Goal: Task Accomplishment & Management: Manage account settings

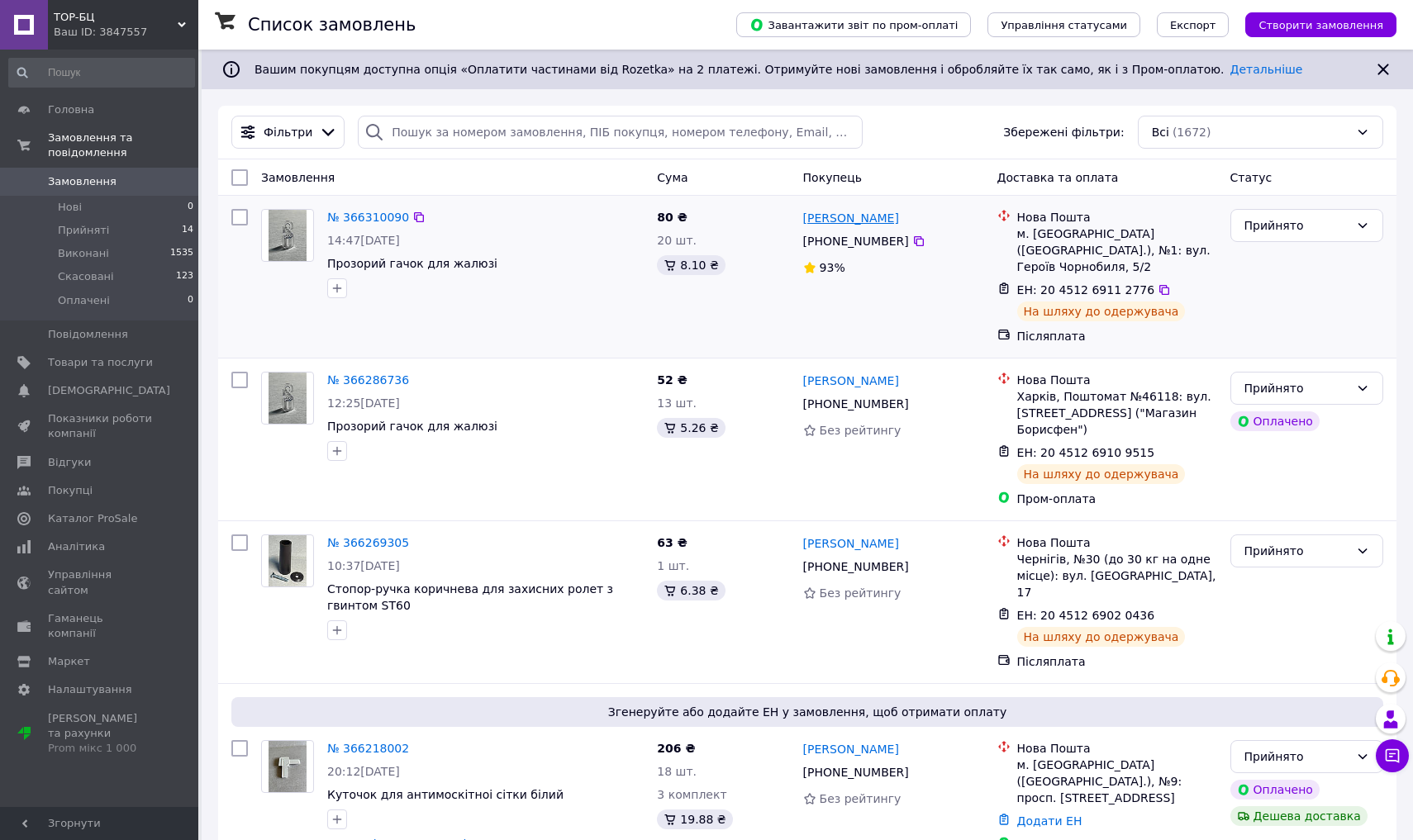
click at [705, 222] on link "[PERSON_NAME]" at bounding box center [851, 218] width 96 height 17
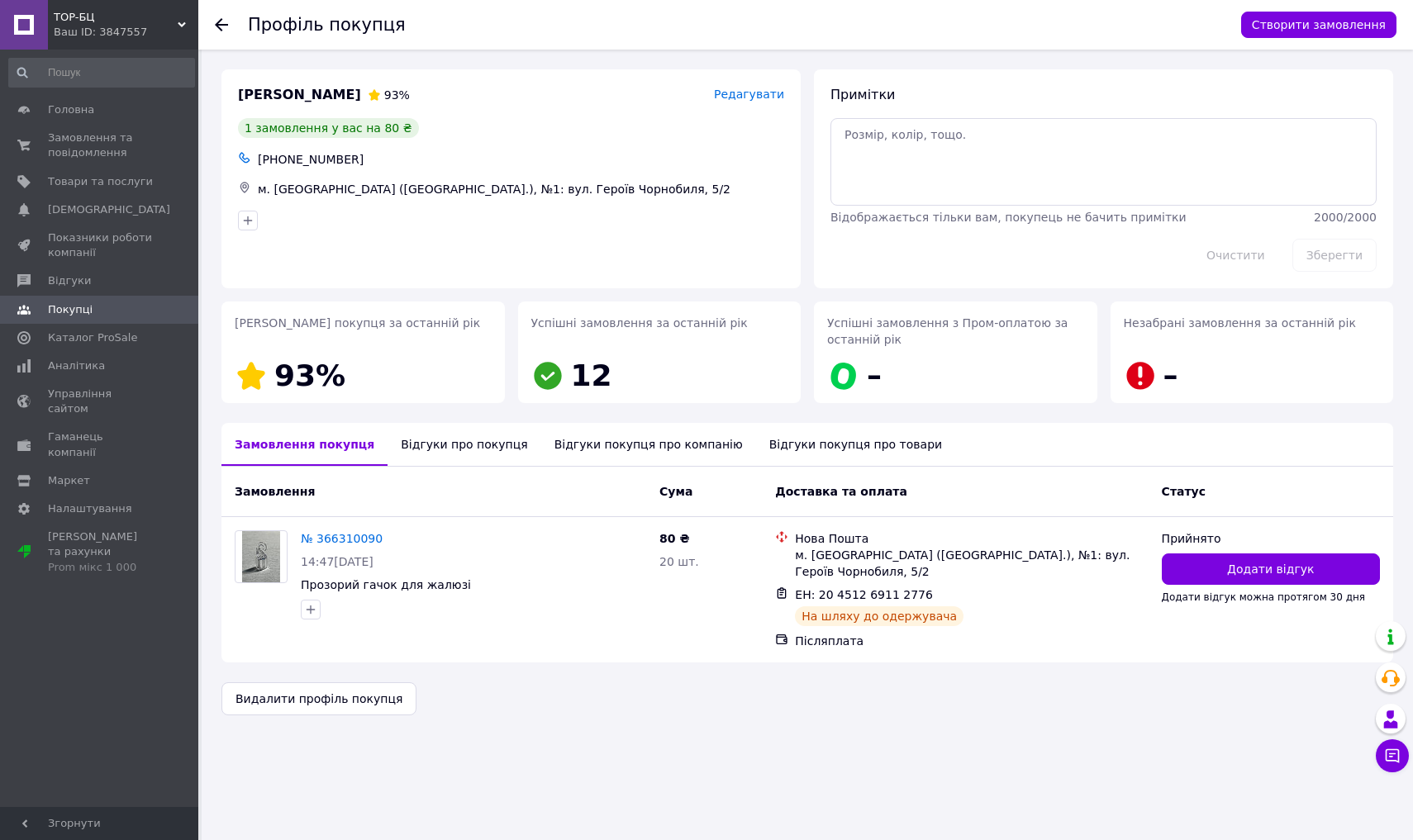
click at [223, 23] on icon at bounding box center [222, 25] width 14 height 14
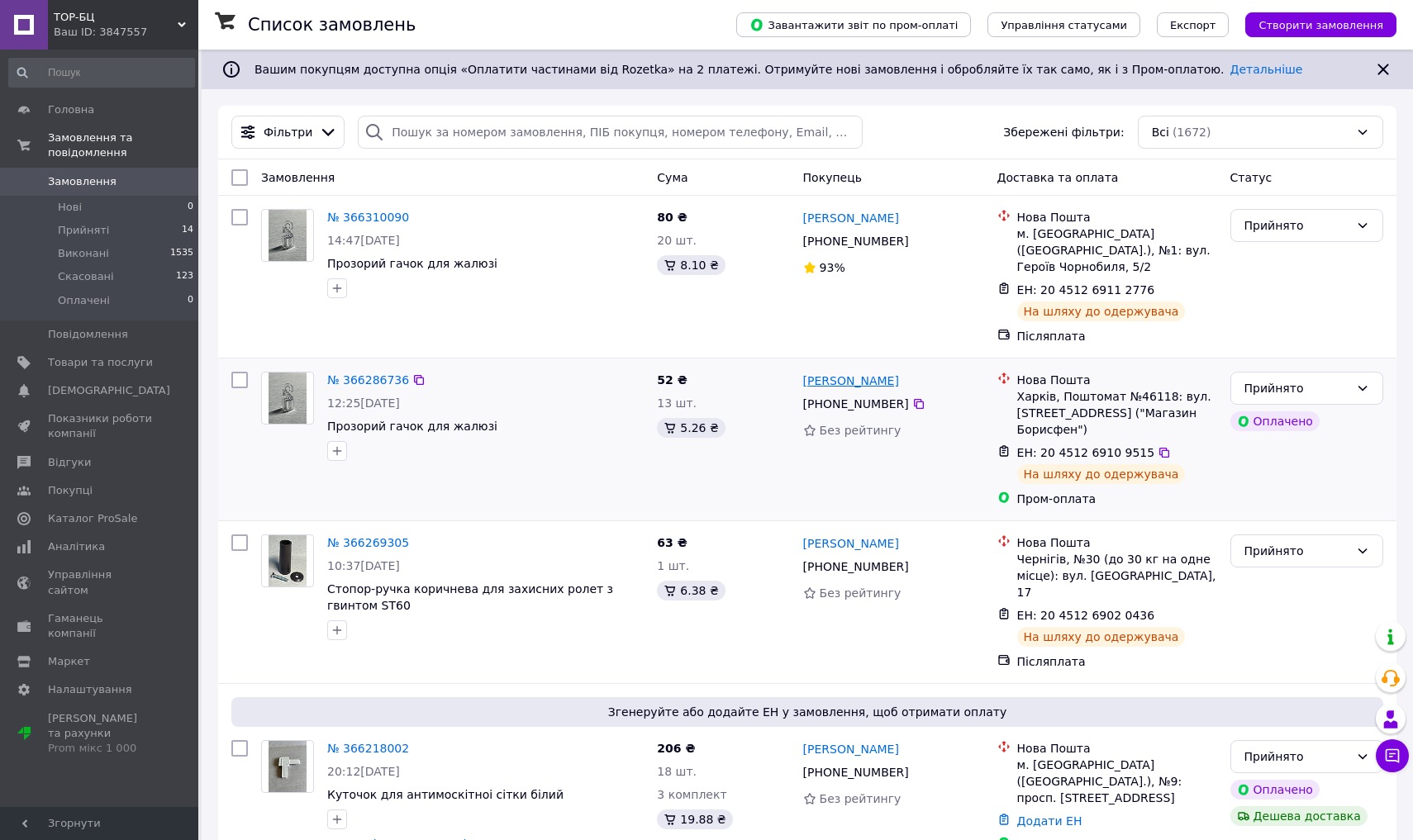
click at [705, 372] on link "[PERSON_NAME]" at bounding box center [851, 380] width 96 height 17
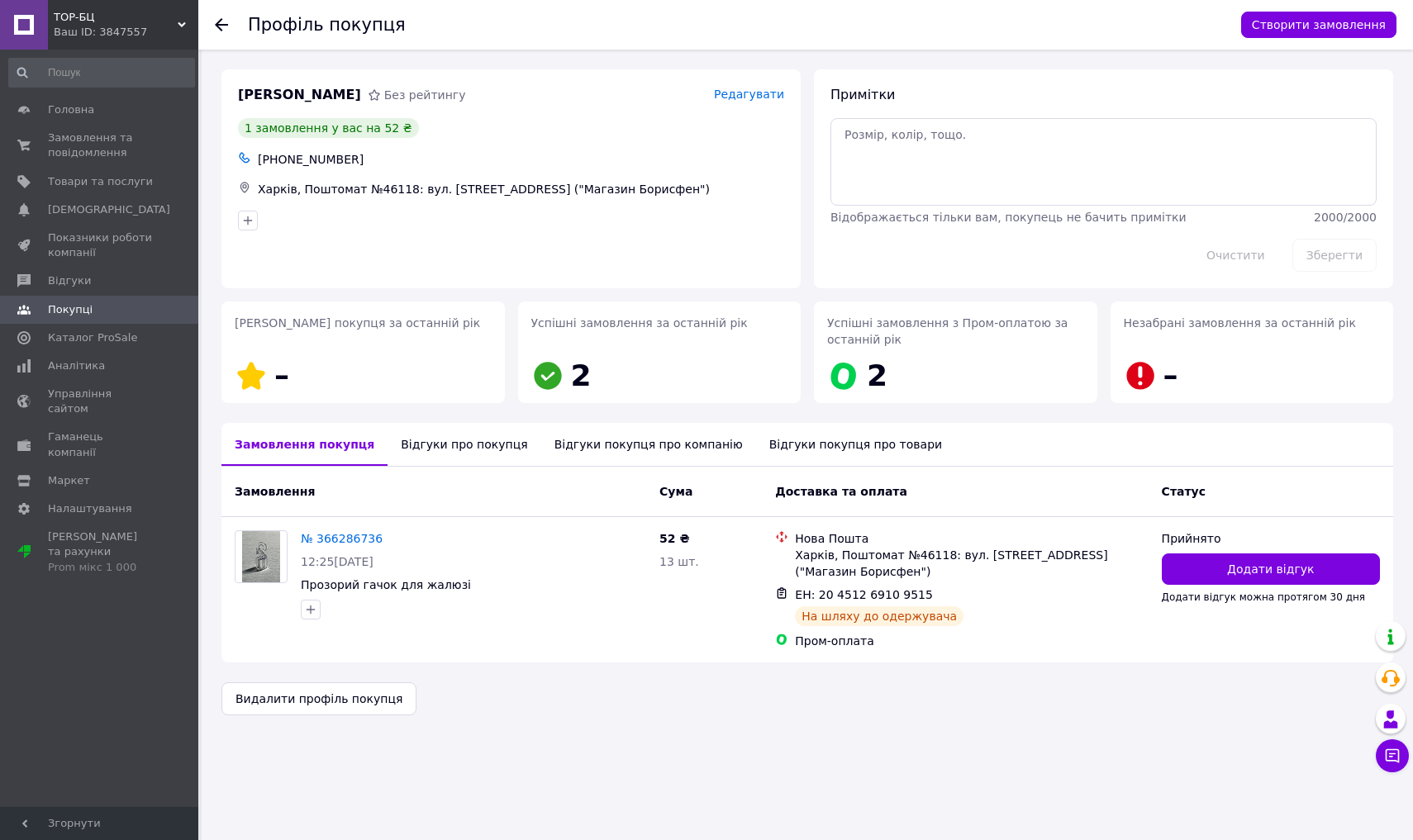
click at [221, 29] on use at bounding box center [222, 25] width 14 height 14
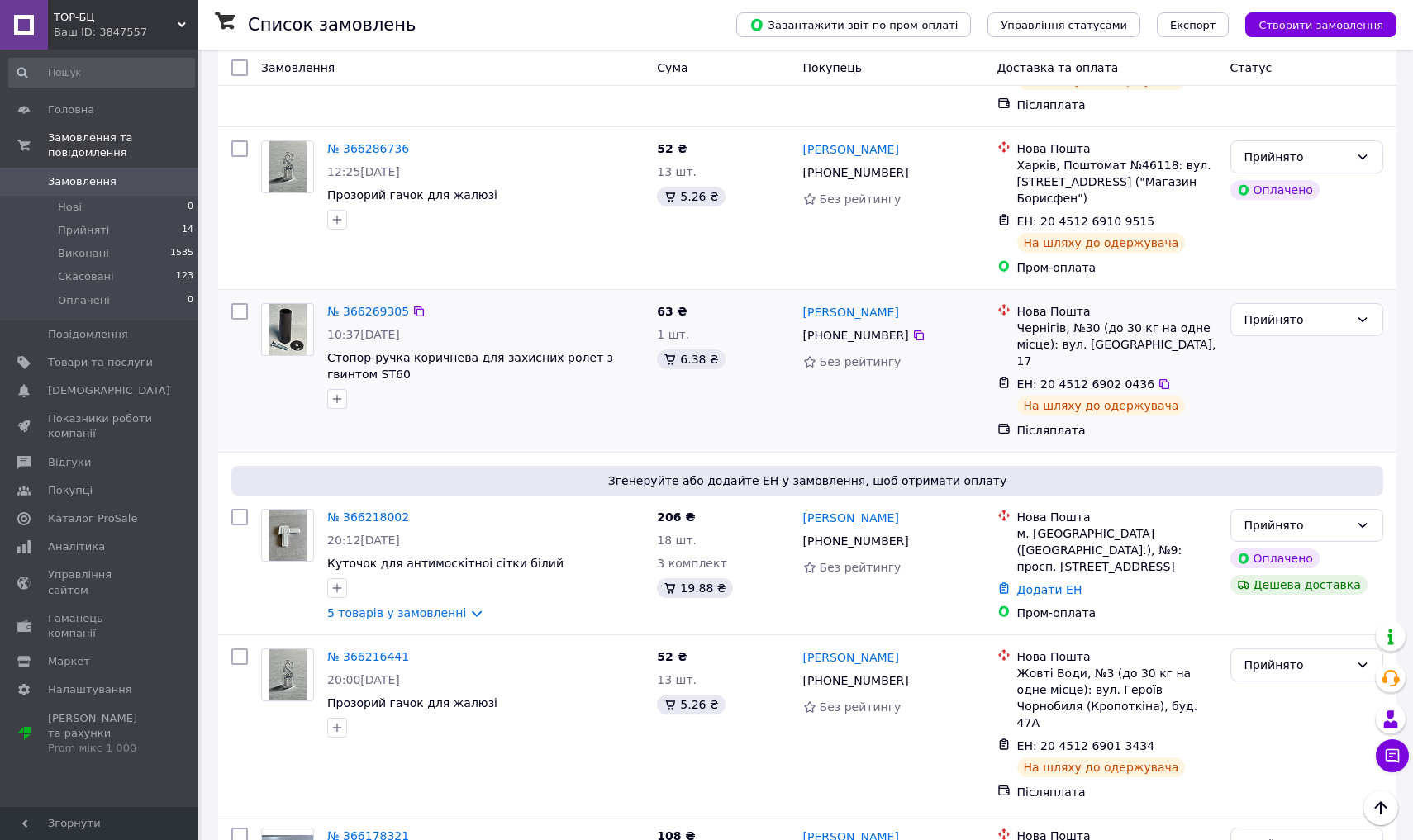
scroll to position [240, 0]
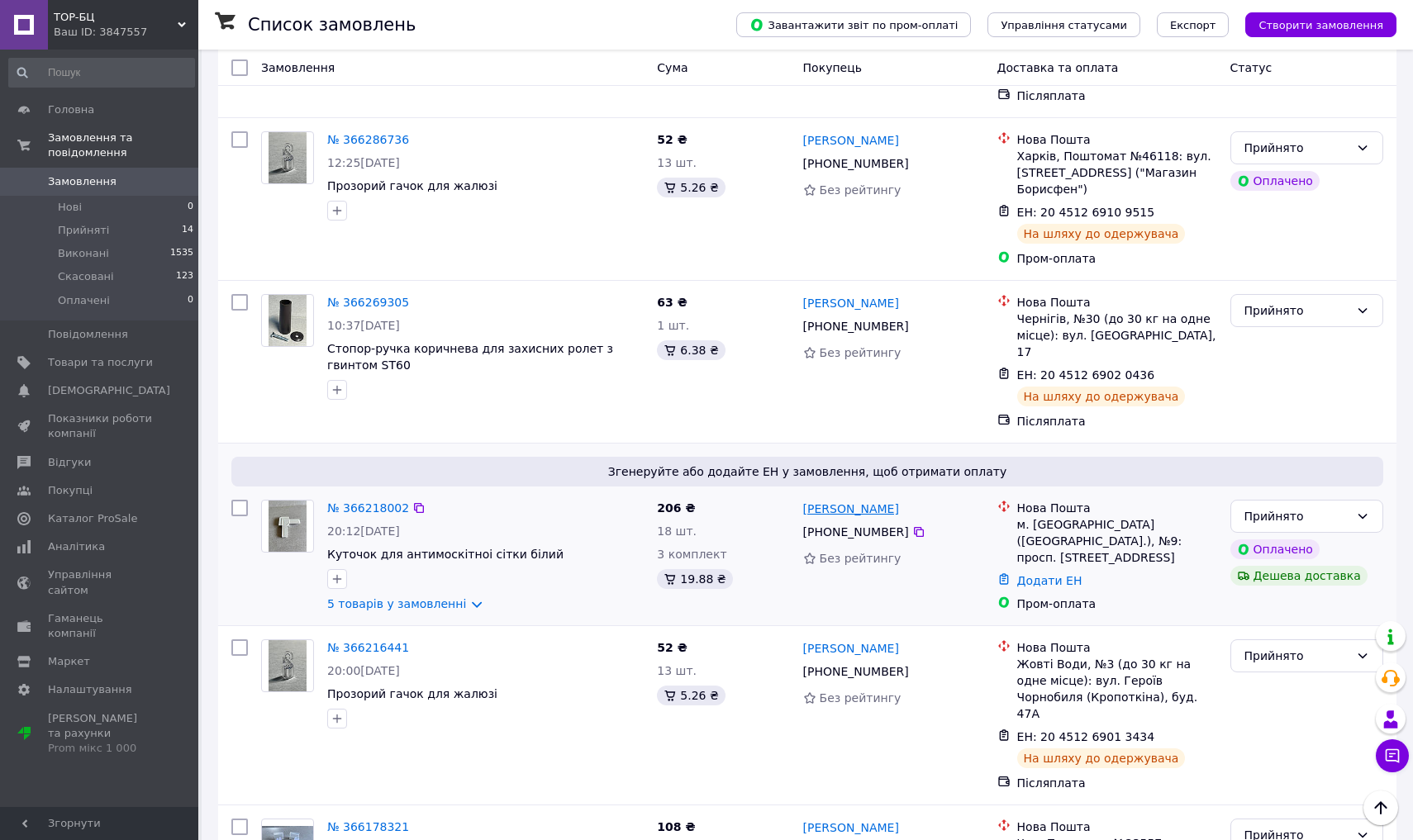
click at [705, 501] on link "[PERSON_NAME]" at bounding box center [851, 509] width 96 height 17
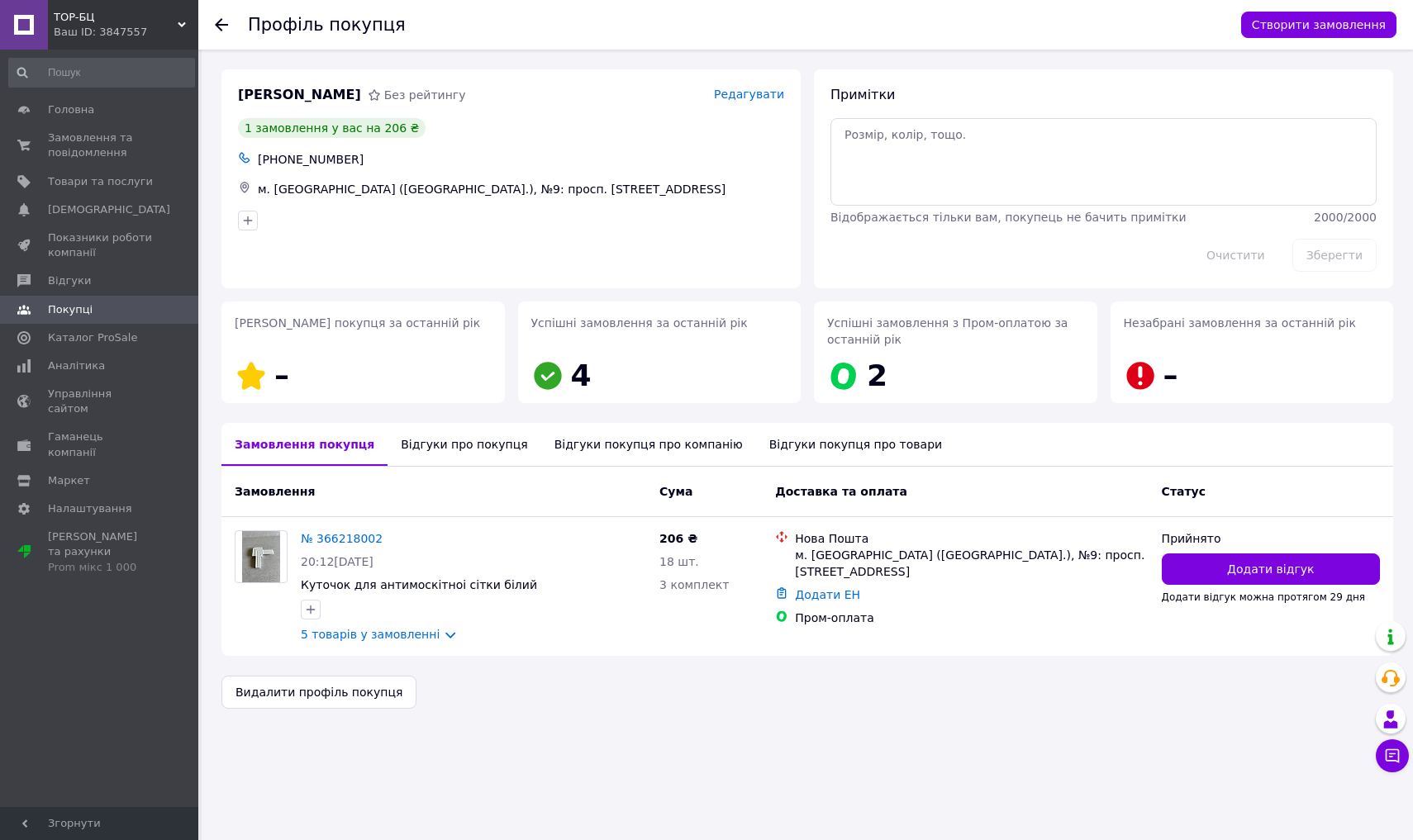
click at [215, 21] on icon at bounding box center [222, 25] width 14 height 14
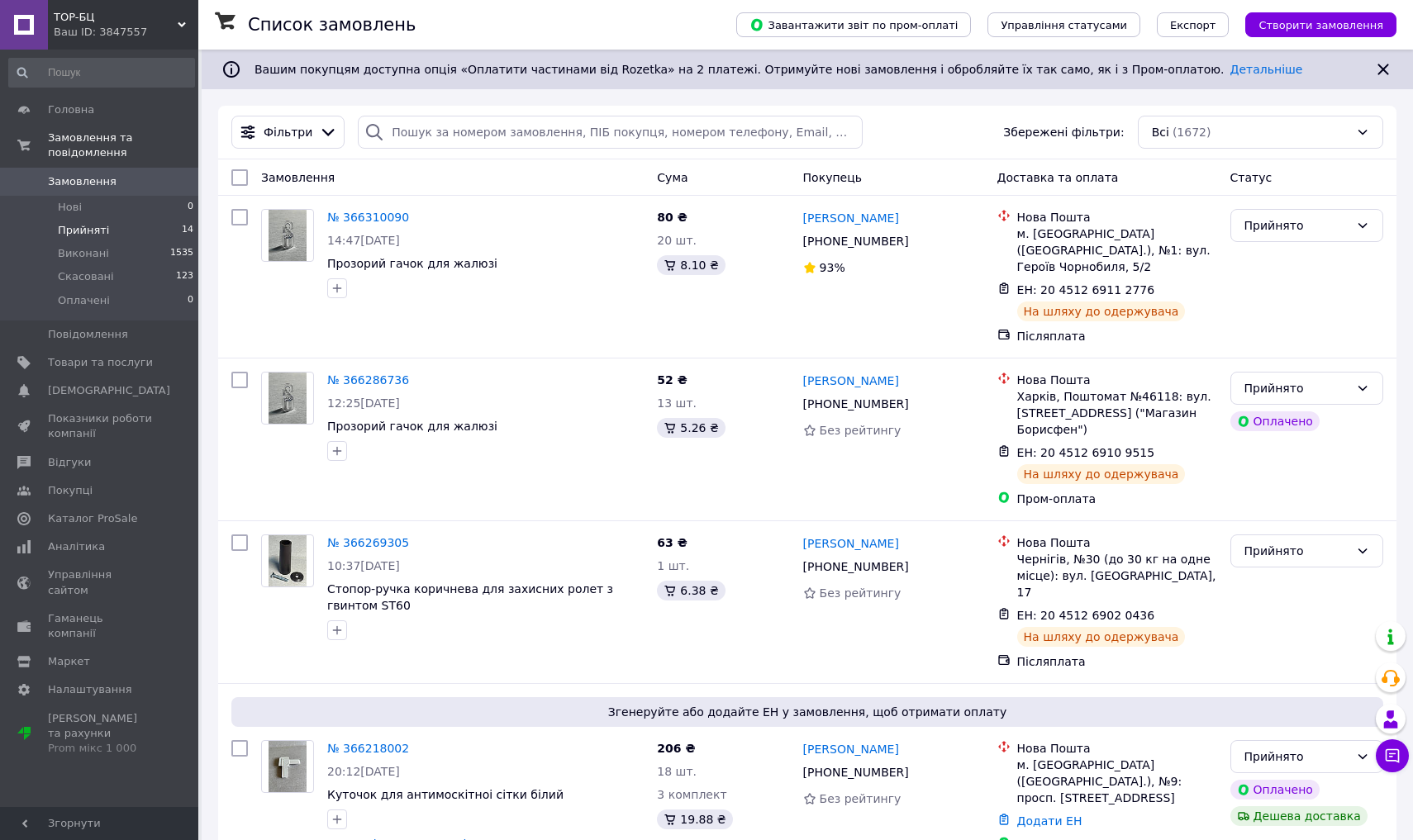
click at [81, 229] on span "Прийняті" at bounding box center [83, 230] width 51 height 15
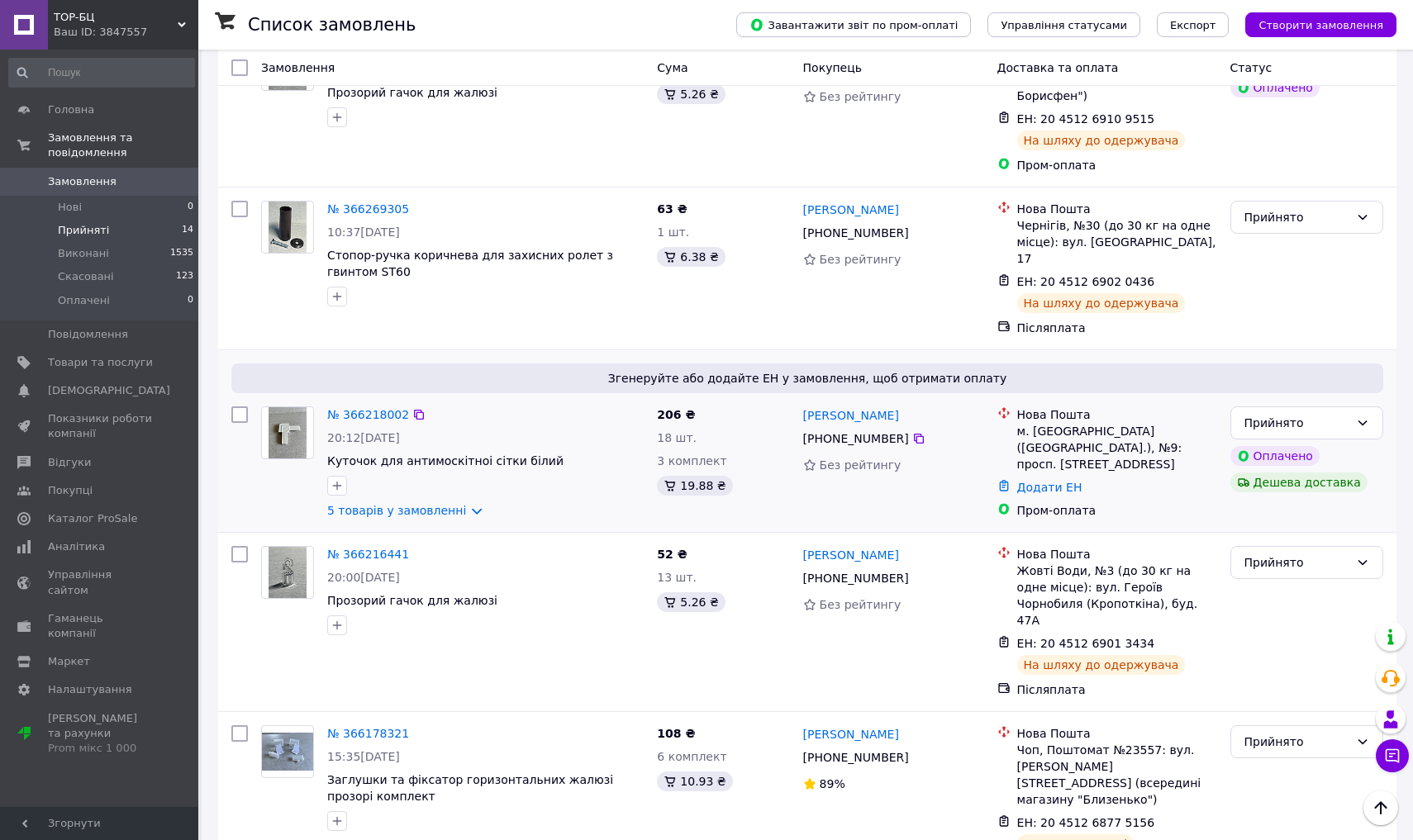
scroll to position [390, 0]
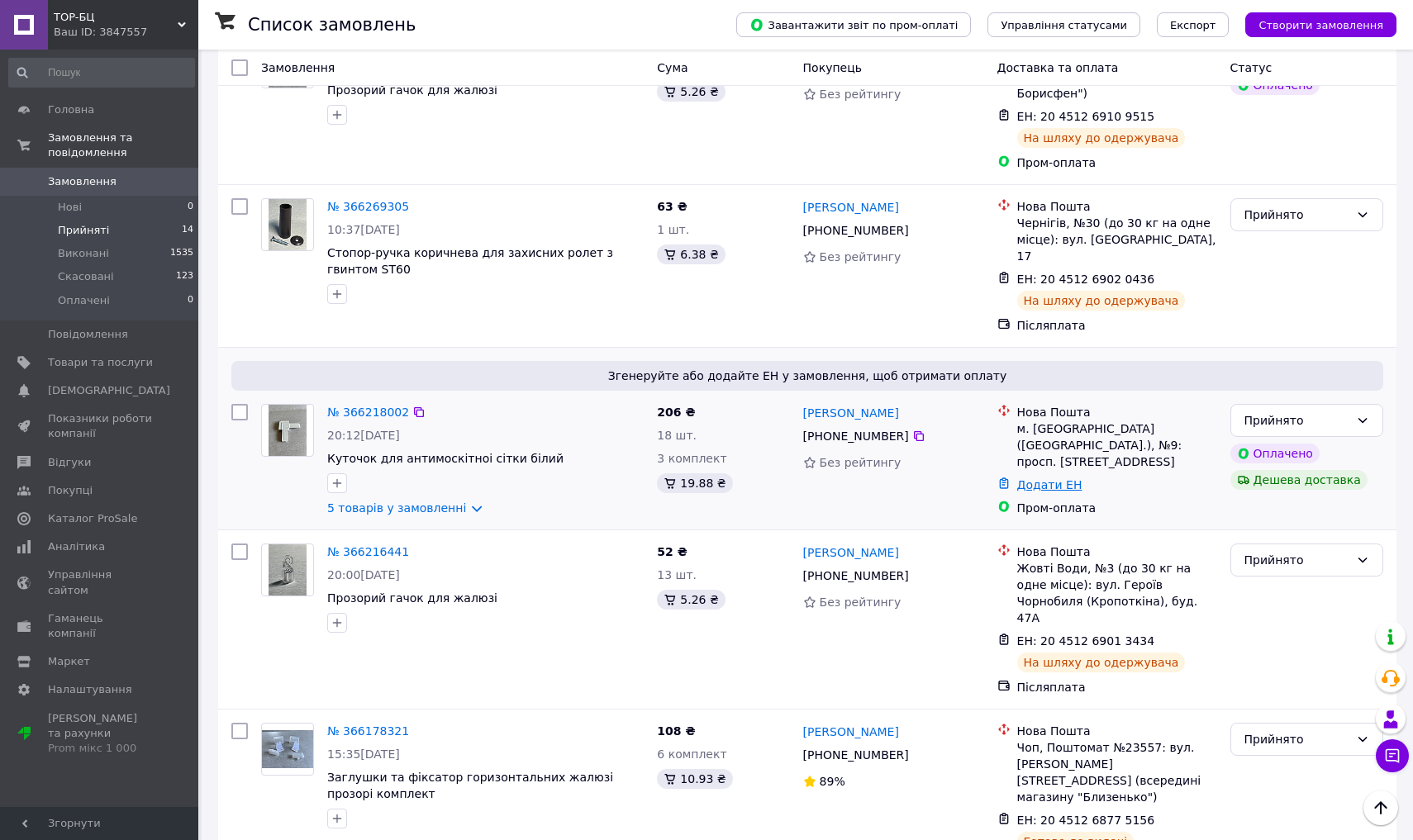
click at [705, 479] on link "Додати ЕН" at bounding box center [1049, 485] width 65 height 14
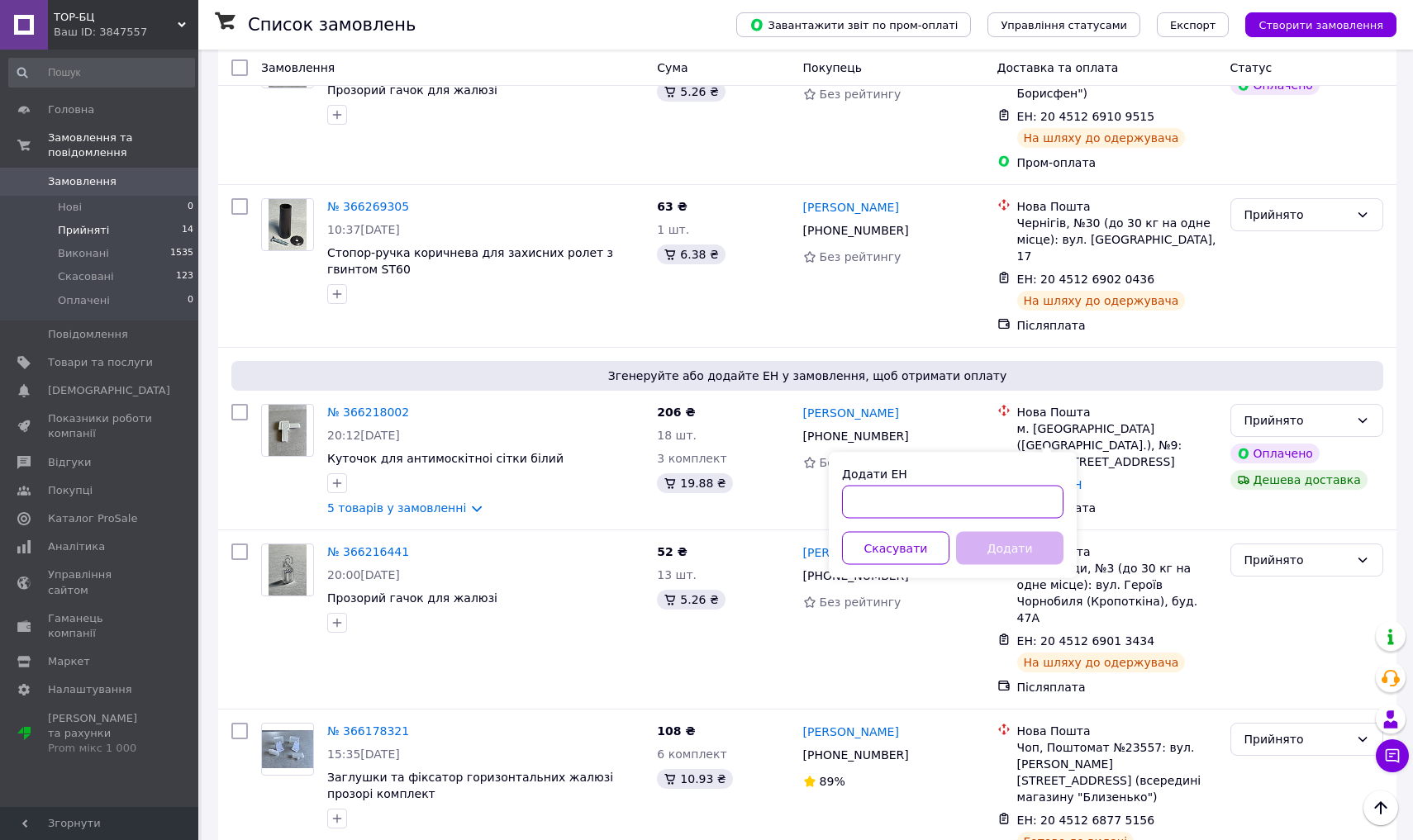
click at [705, 500] on input "Додати ЕН" at bounding box center [953, 502] width 222 height 33
type input "20451269018460"
click at [705, 546] on button "Додати" at bounding box center [1010, 549] width 107 height 33
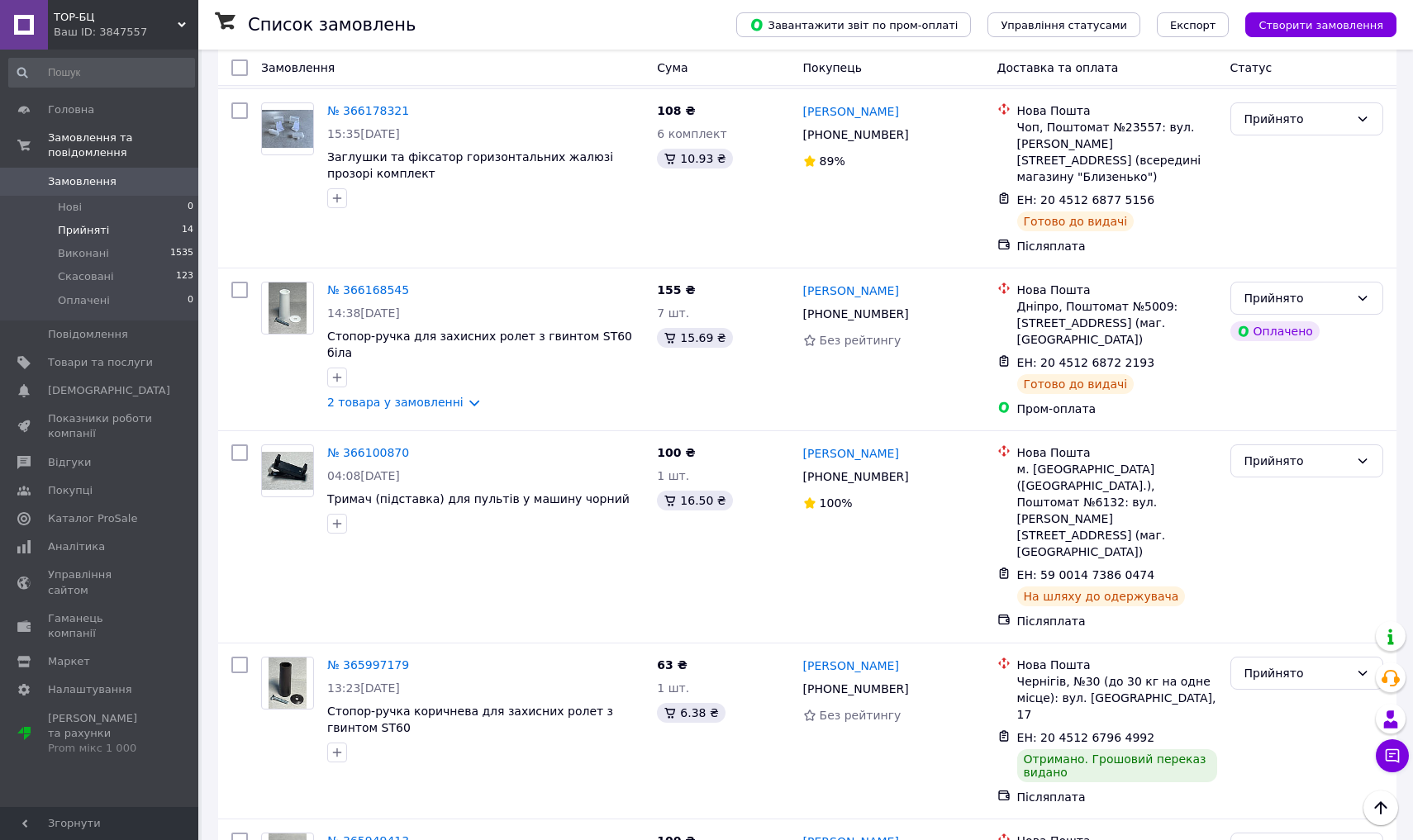
scroll to position [1047, 0]
click at [705, 666] on icon at bounding box center [1363, 673] width 14 height 14
click at [705, 557] on li "Виконано" at bounding box center [1306, 559] width 151 height 29
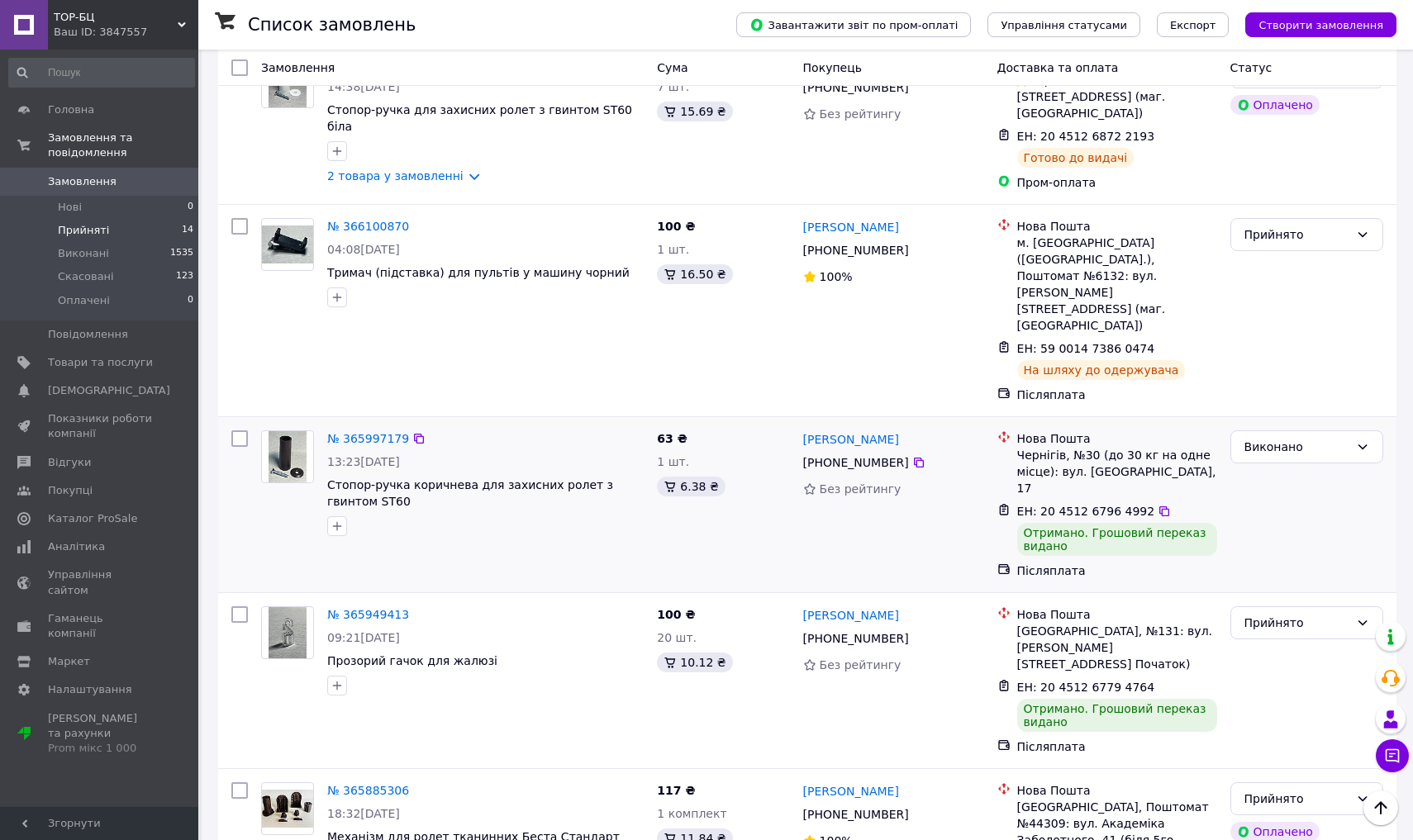
scroll to position [1281, 0]
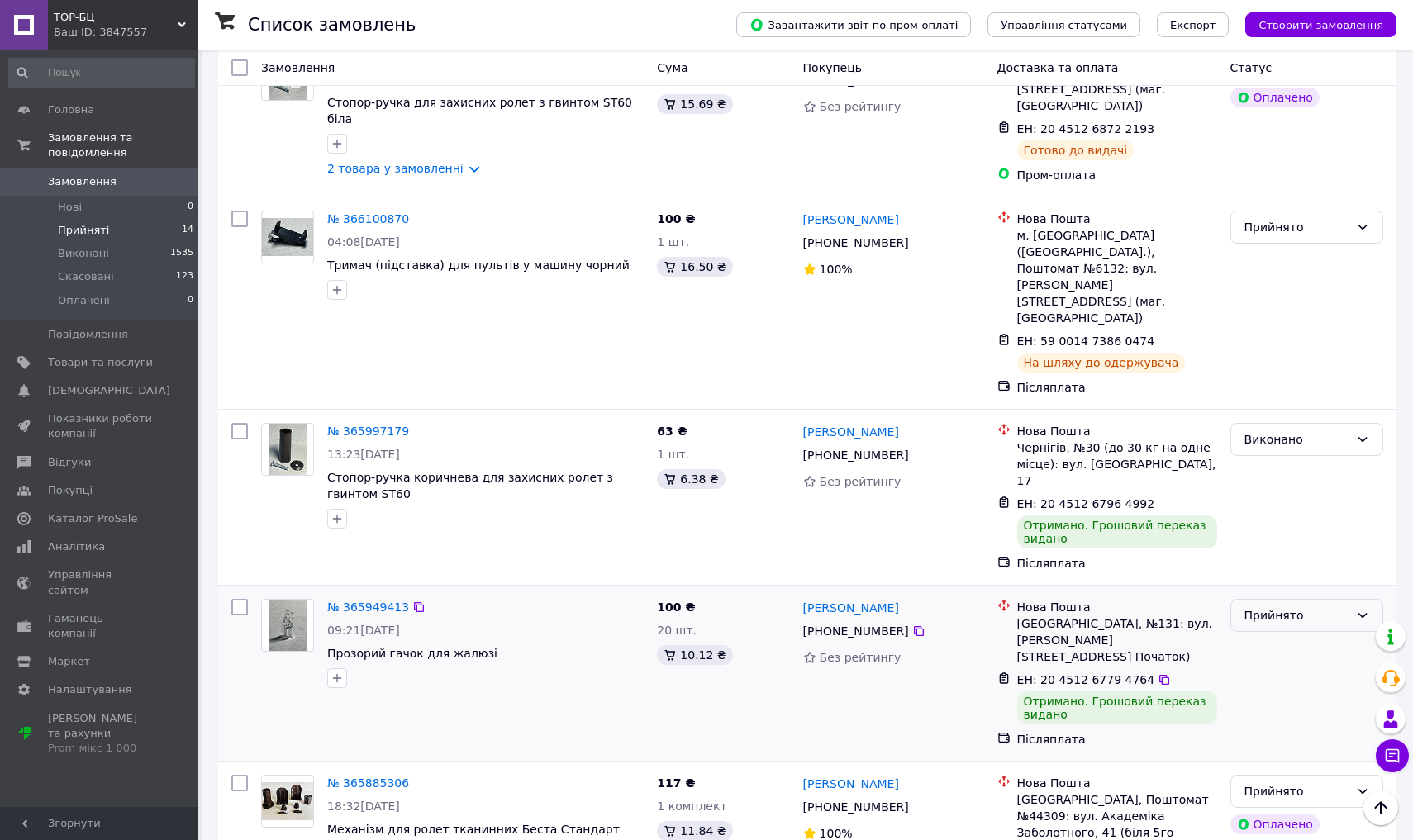
click at [705, 609] on icon at bounding box center [1363, 615] width 14 height 14
click at [705, 482] on li "Виконано" at bounding box center [1306, 485] width 151 height 29
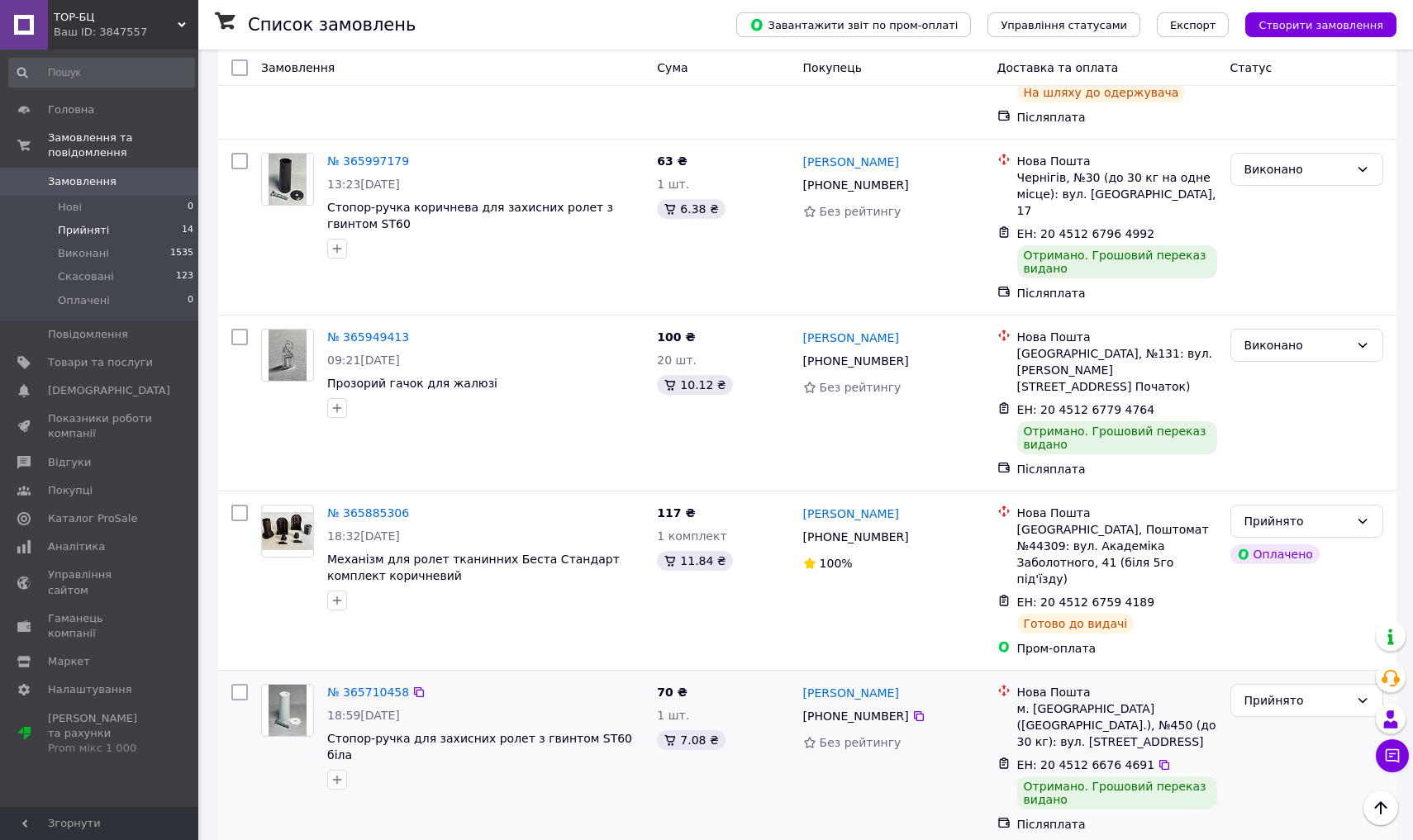
scroll to position [1586, 0]
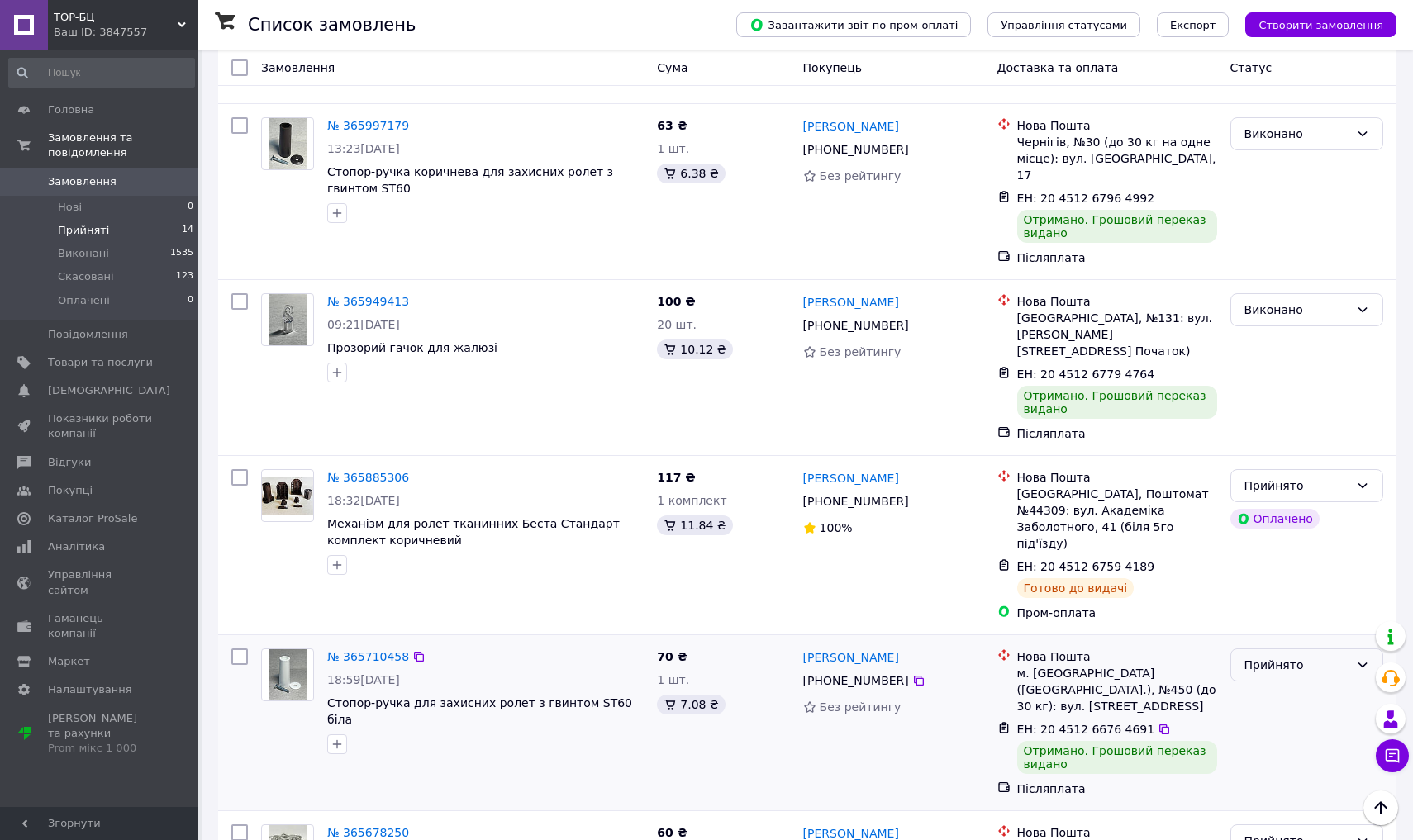
click at [705, 658] on icon at bounding box center [1363, 665] width 14 height 14
click at [705, 500] on li "Виконано" at bounding box center [1306, 502] width 151 height 29
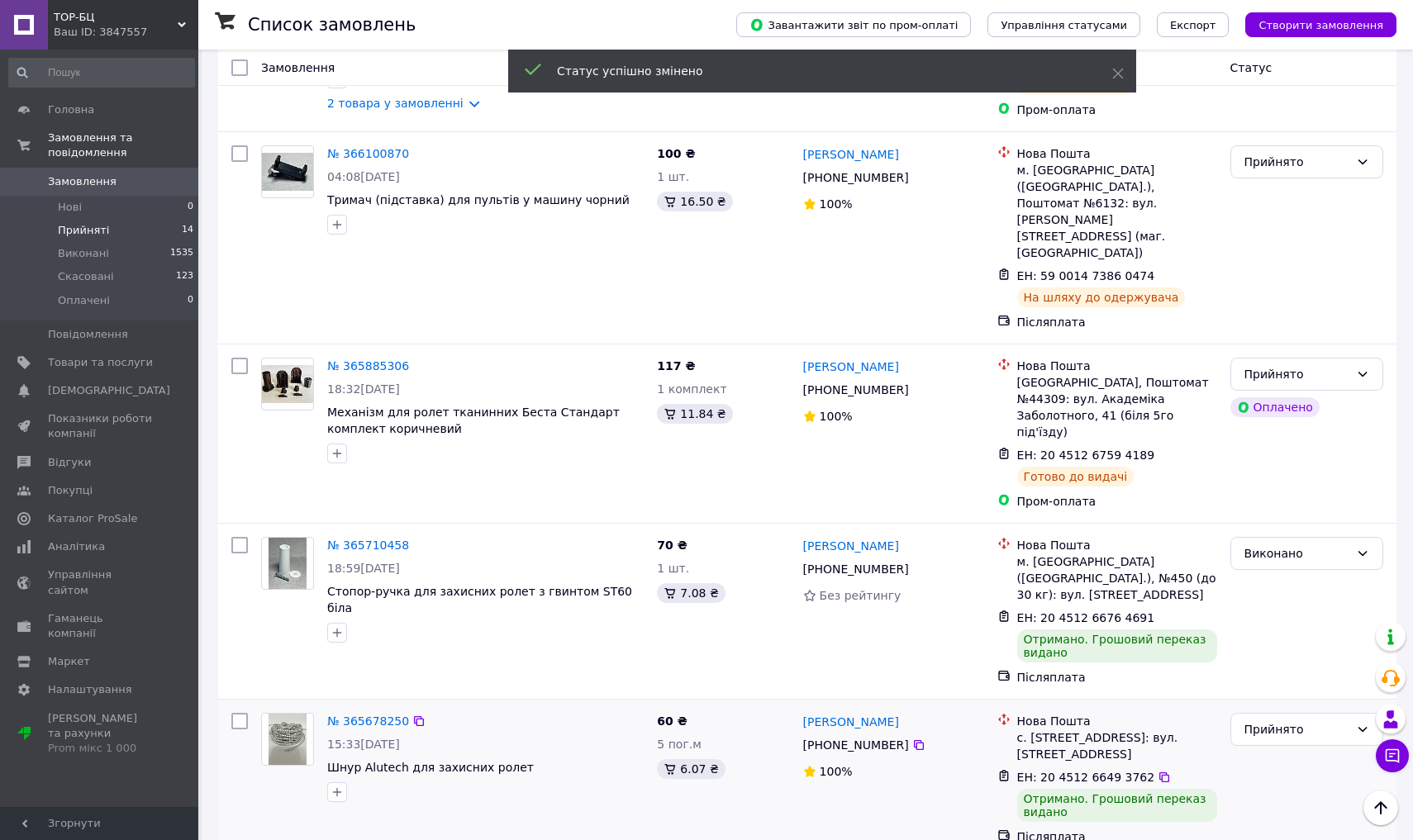
scroll to position [1288, 0]
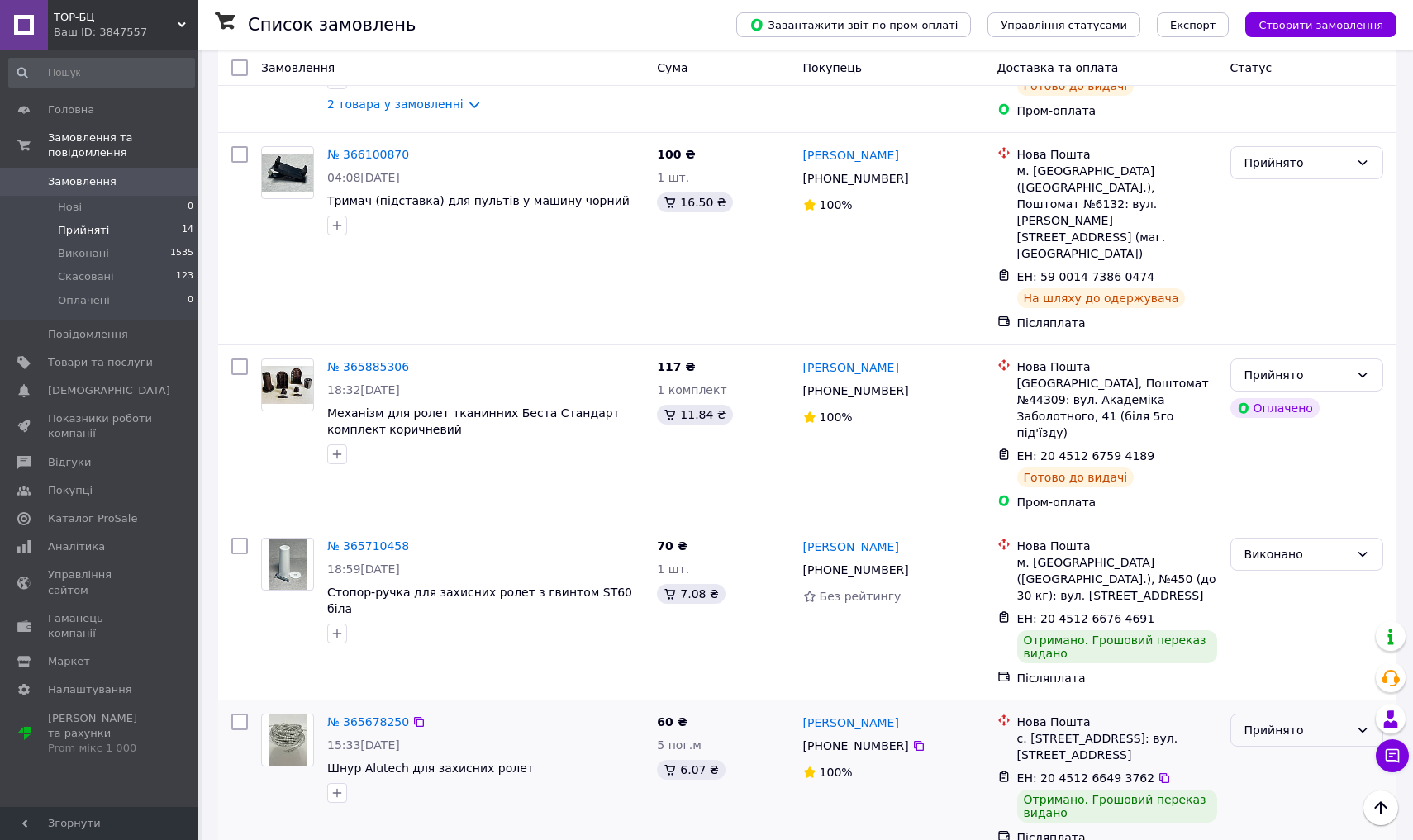
click at [705, 724] on icon at bounding box center [1363, 731] width 14 height 14
click at [705, 583] on li "Виконано" at bounding box center [1306, 584] width 151 height 29
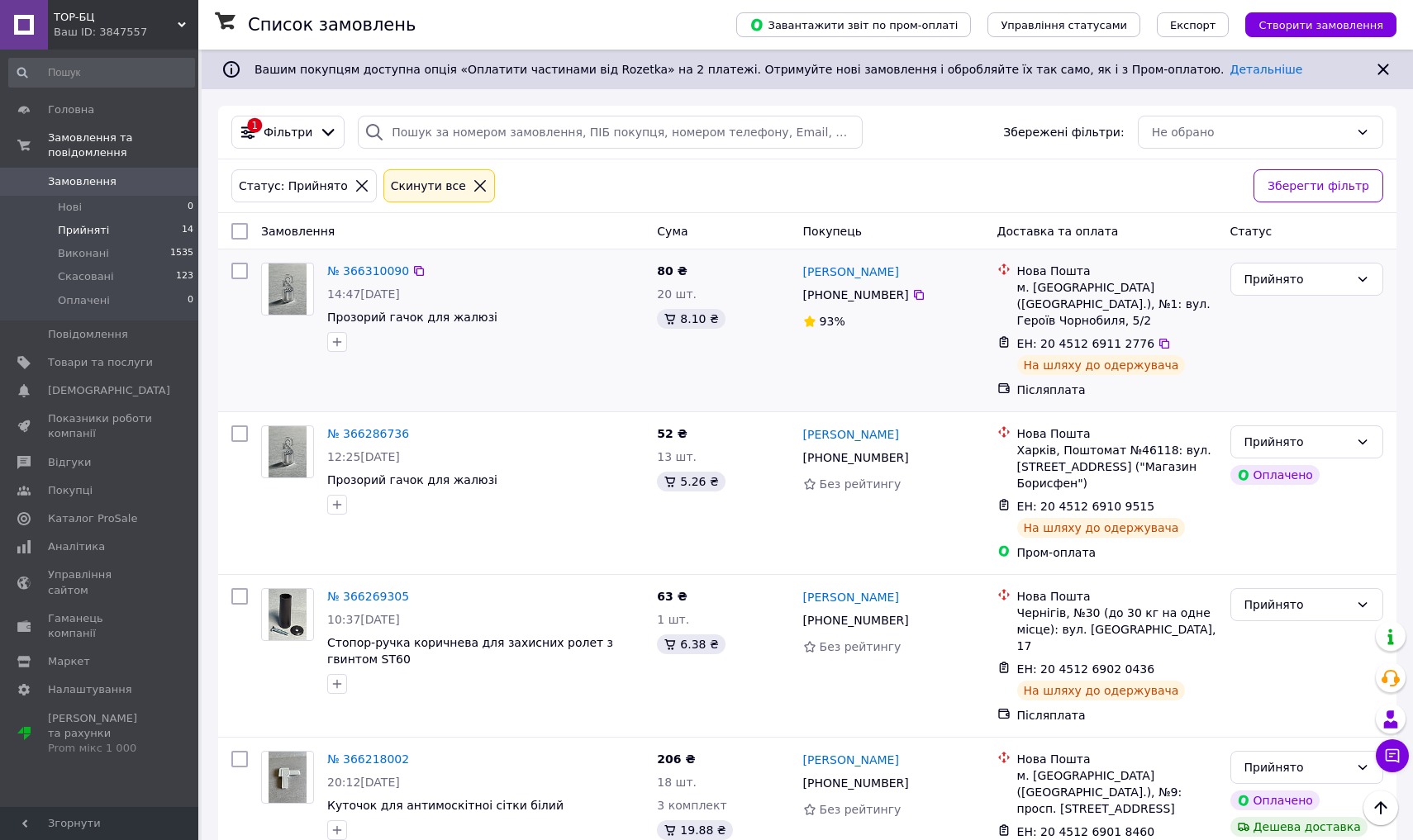
scroll to position [0, 0]
click at [473, 184] on icon at bounding box center [480, 186] width 15 height 15
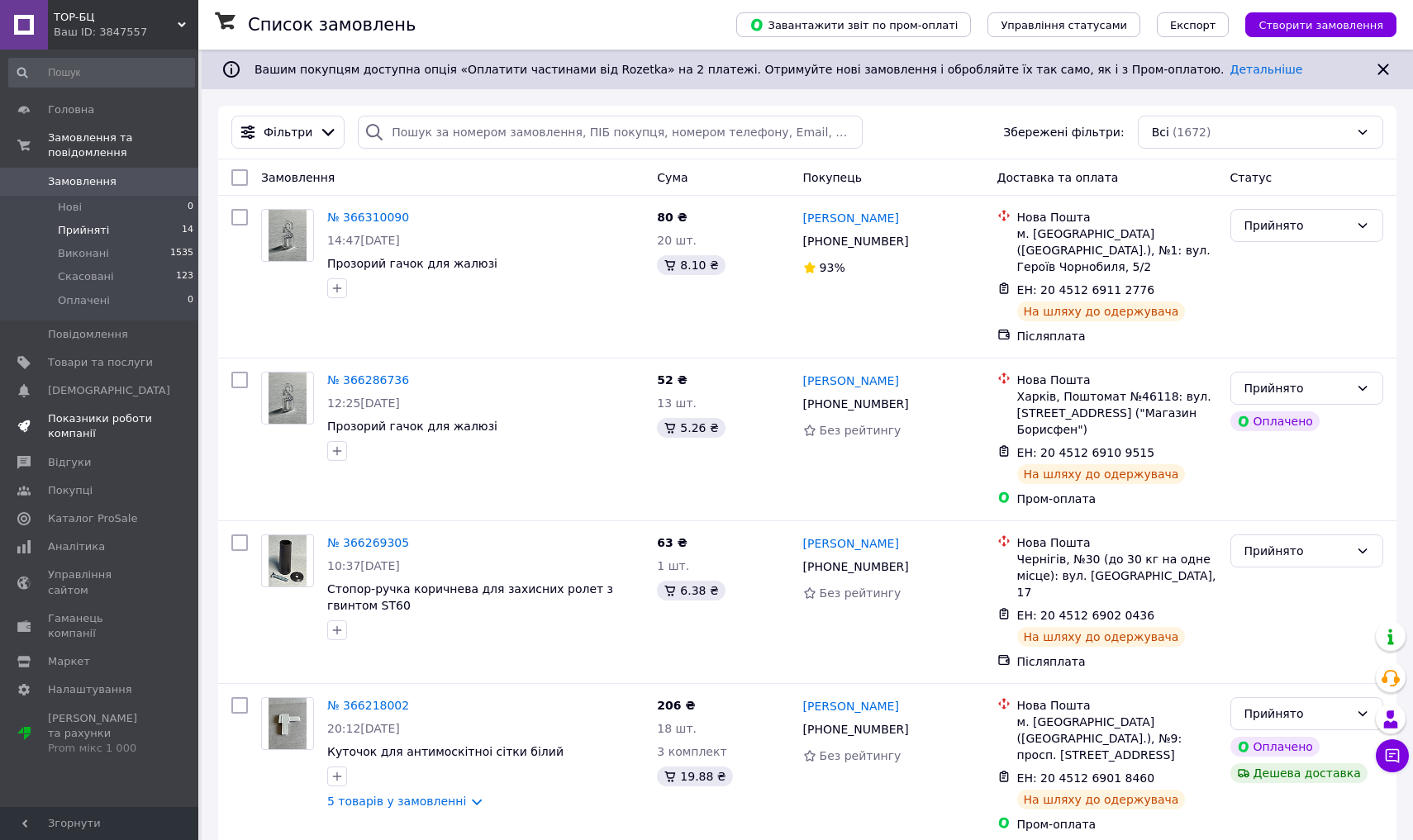
click at [73, 420] on span "Показники роботи компанії" at bounding box center [100, 426] width 105 height 29
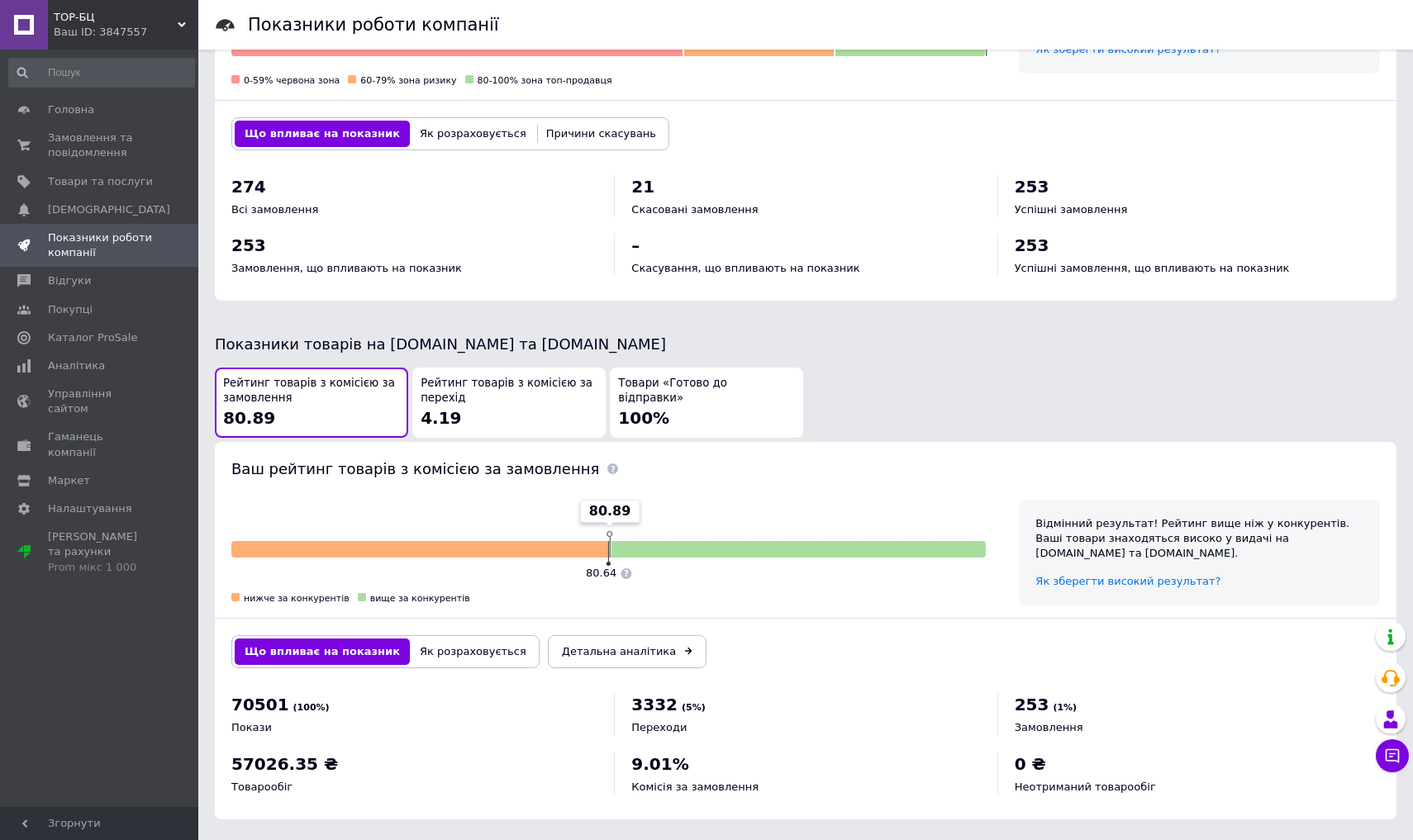
scroll to position [609, 0]
click at [62, 279] on span "Відгуки" at bounding box center [69, 280] width 43 height 15
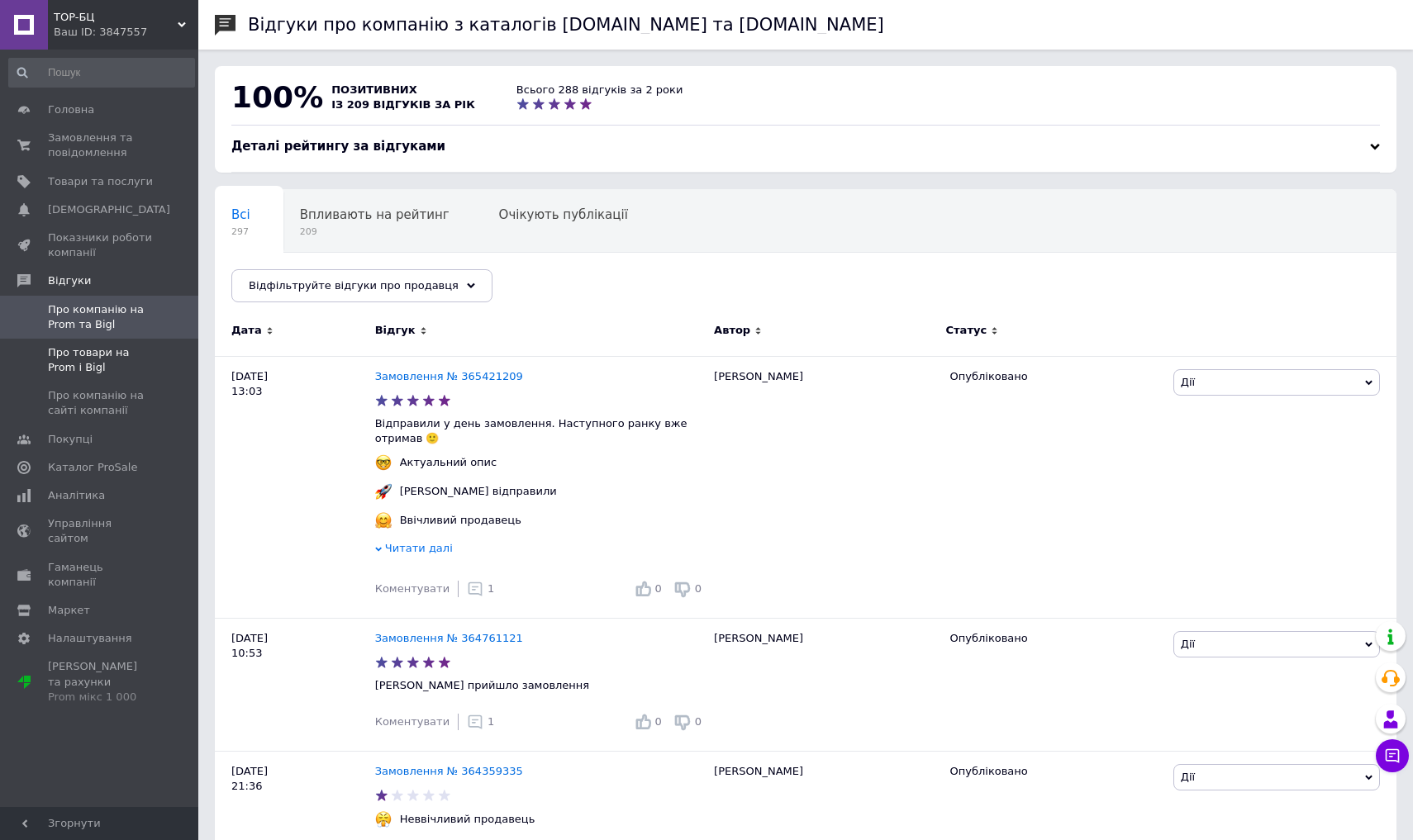
click at [64, 357] on span "Про товари на Prom і Bigl" at bounding box center [100, 360] width 105 height 29
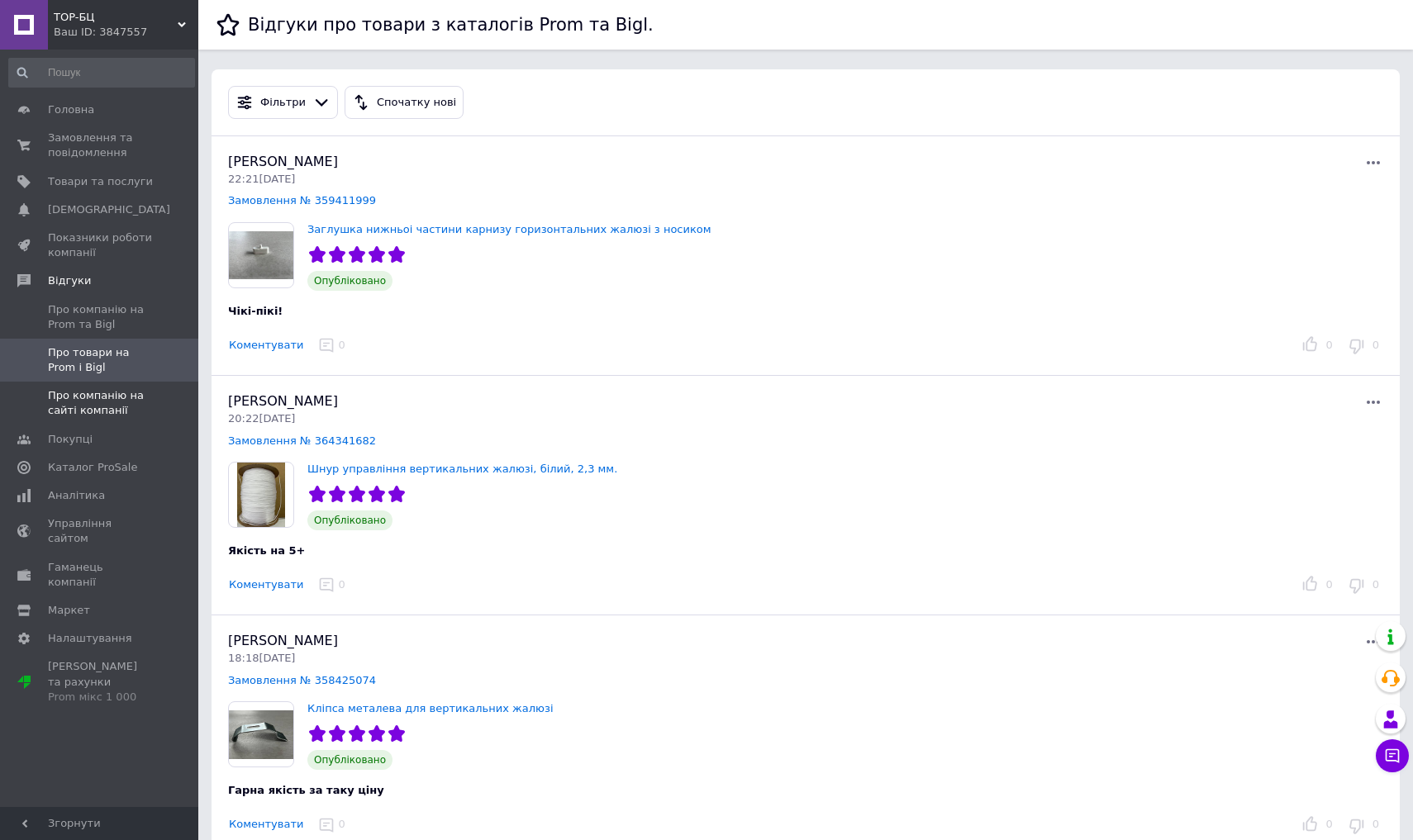
click at [85, 400] on span "Про компанію на сайті компанії" at bounding box center [100, 403] width 105 height 29
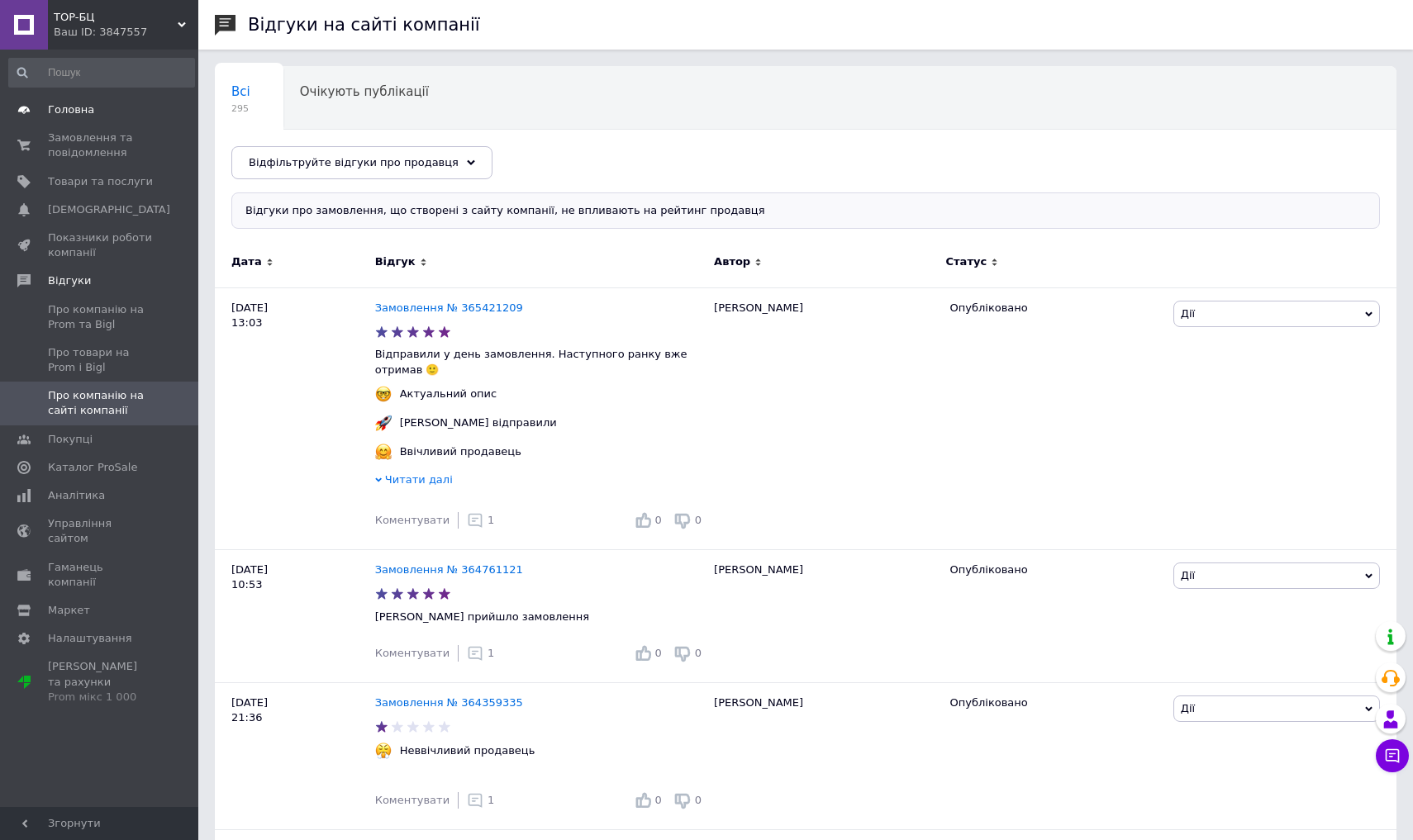
click at [83, 107] on span "Головна" at bounding box center [70, 109] width 46 height 15
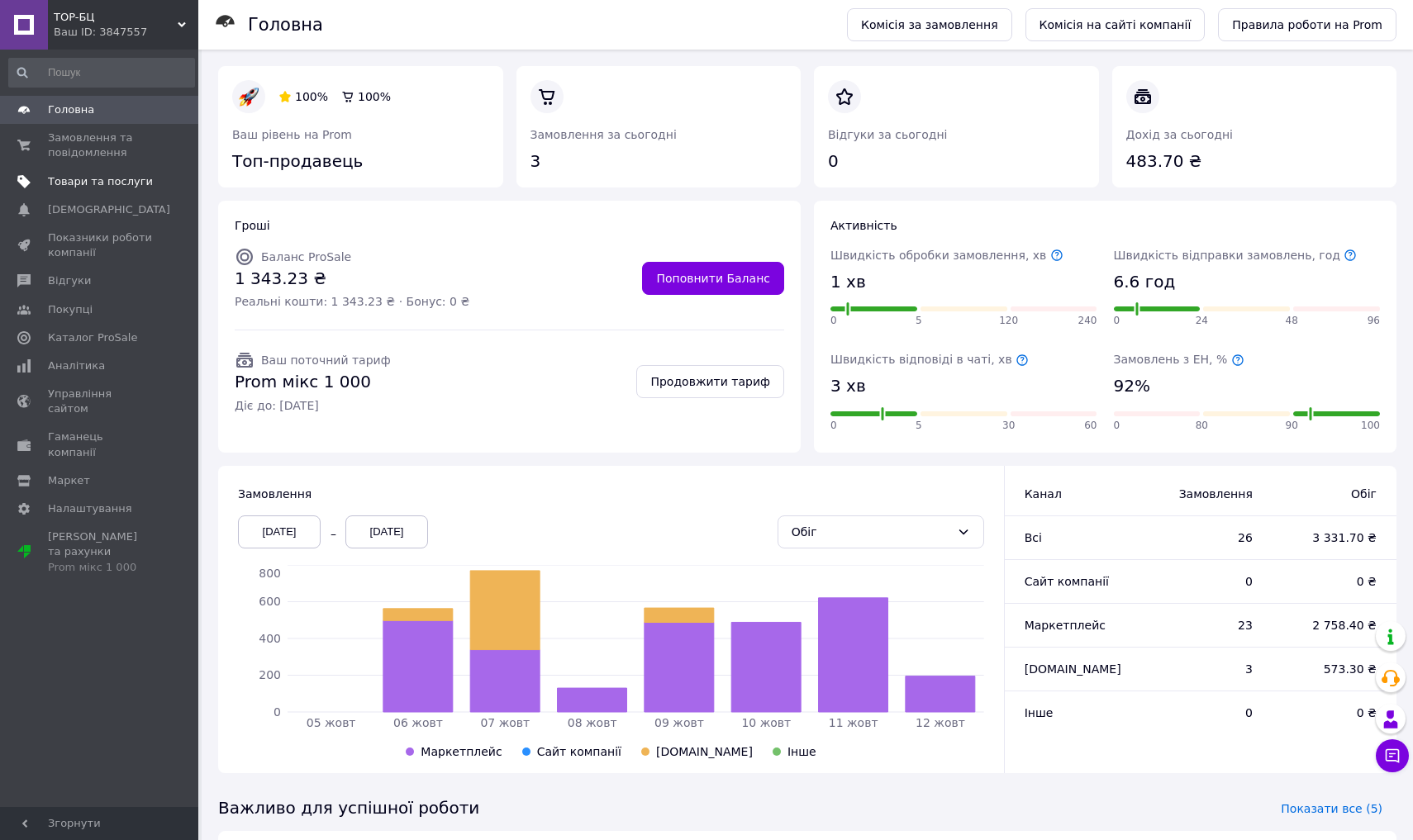
click at [108, 184] on span "Товари та послуги" at bounding box center [100, 181] width 105 height 15
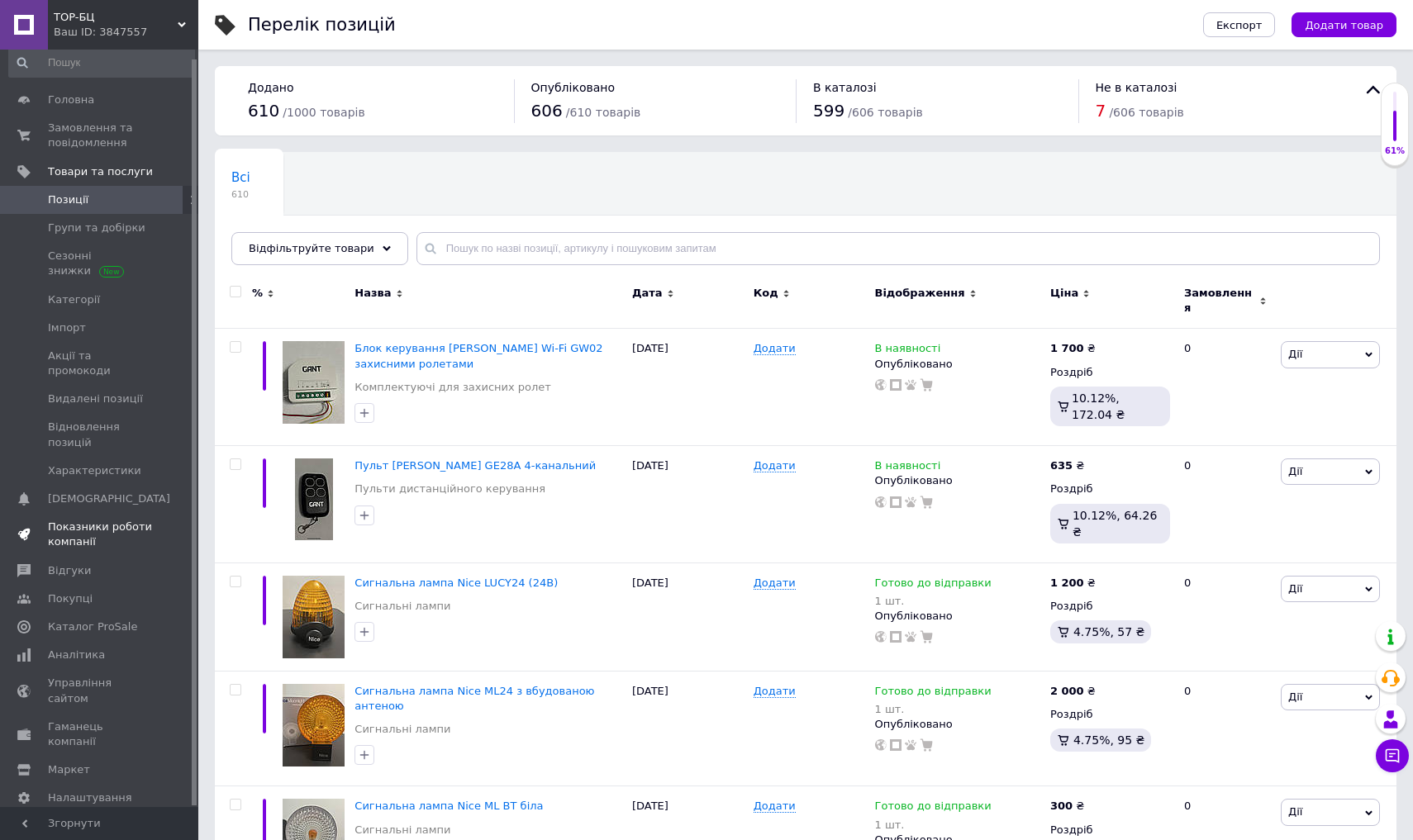
scroll to position [9, 0]
click at [88, 649] on span "Аналітика" at bounding box center [76, 655] width 57 height 15
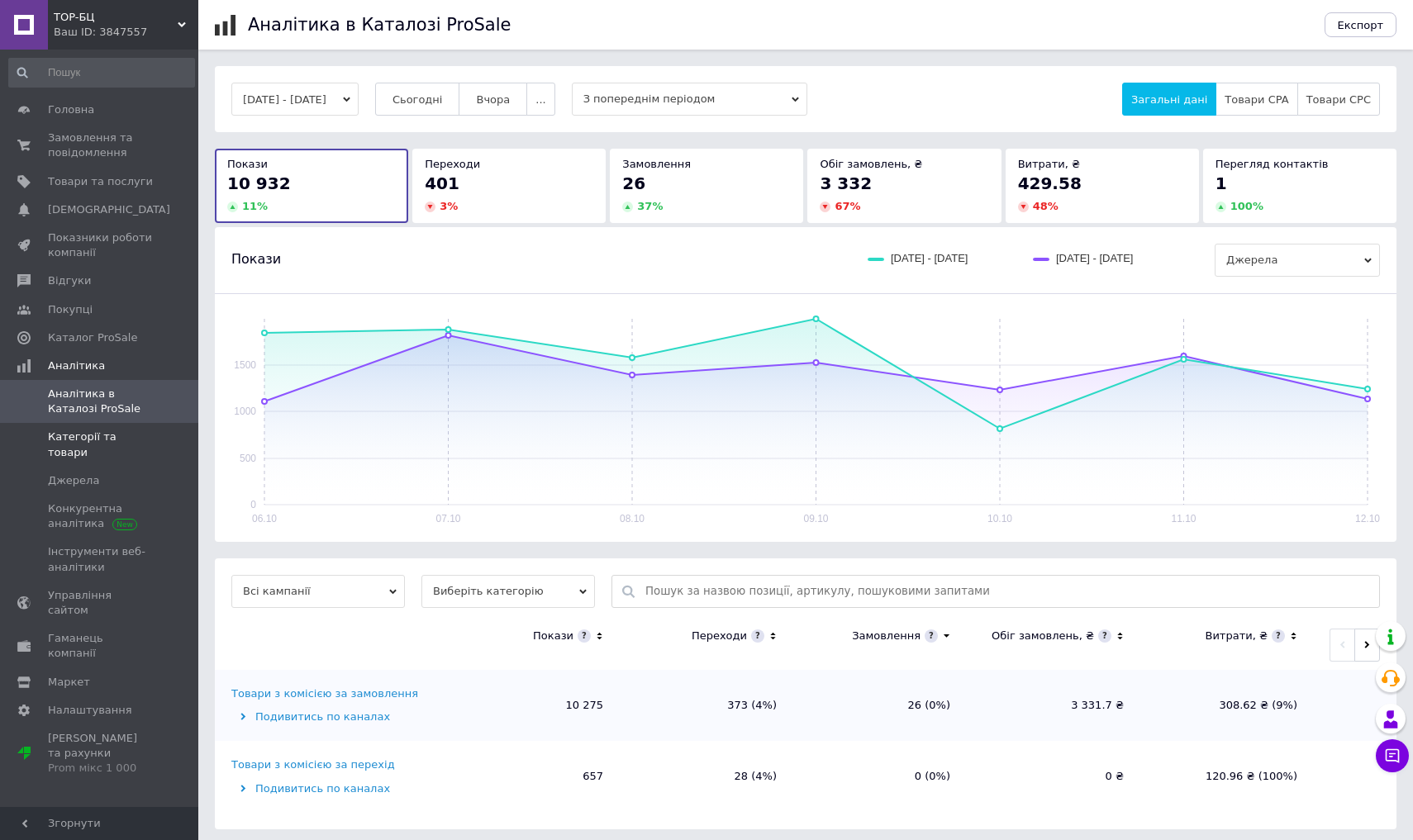
click at [126, 438] on span "Категорії та товари" at bounding box center [100, 444] width 105 height 29
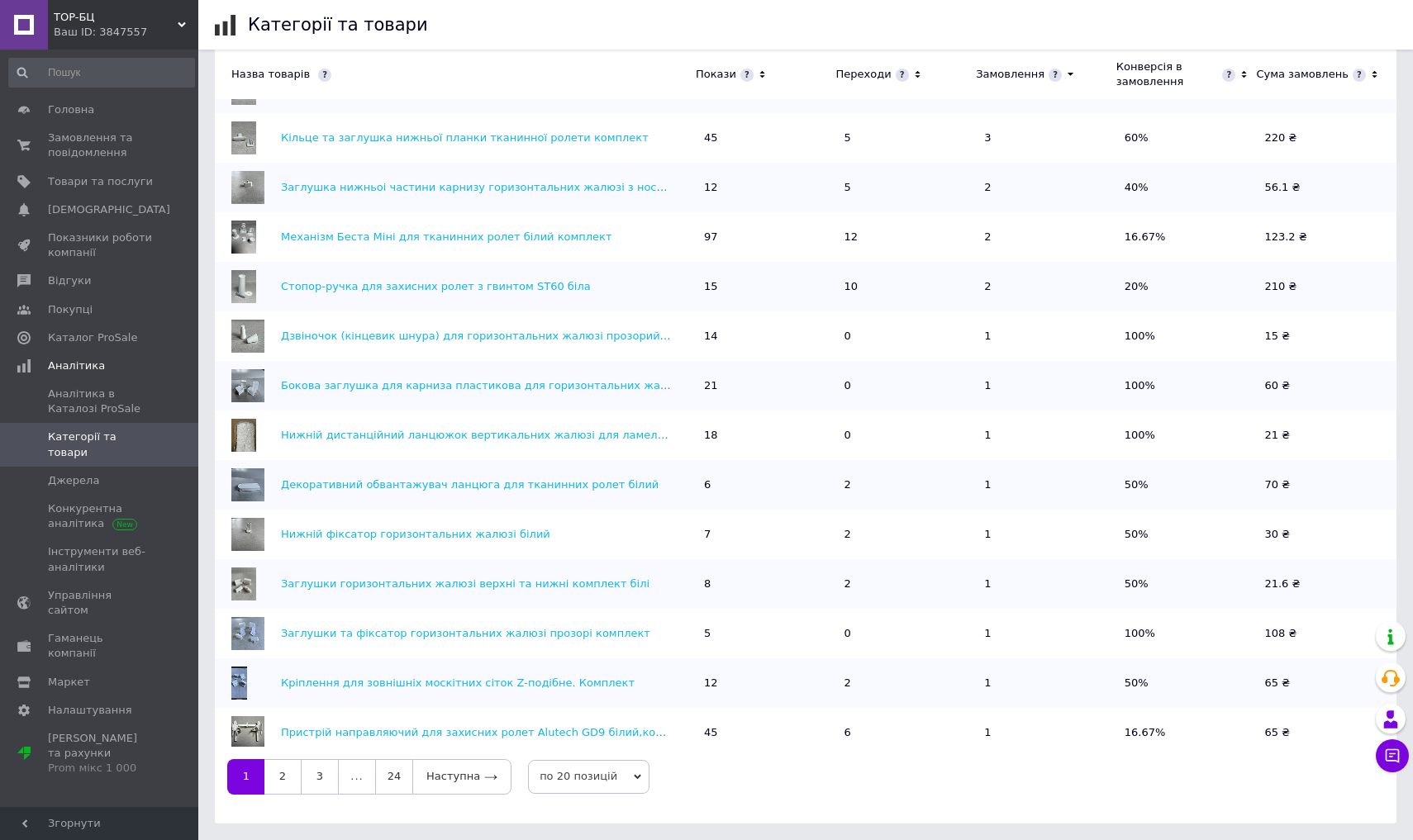
scroll to position [593, 0]
click at [395, 767] on link "24" at bounding box center [394, 777] width 37 height 35
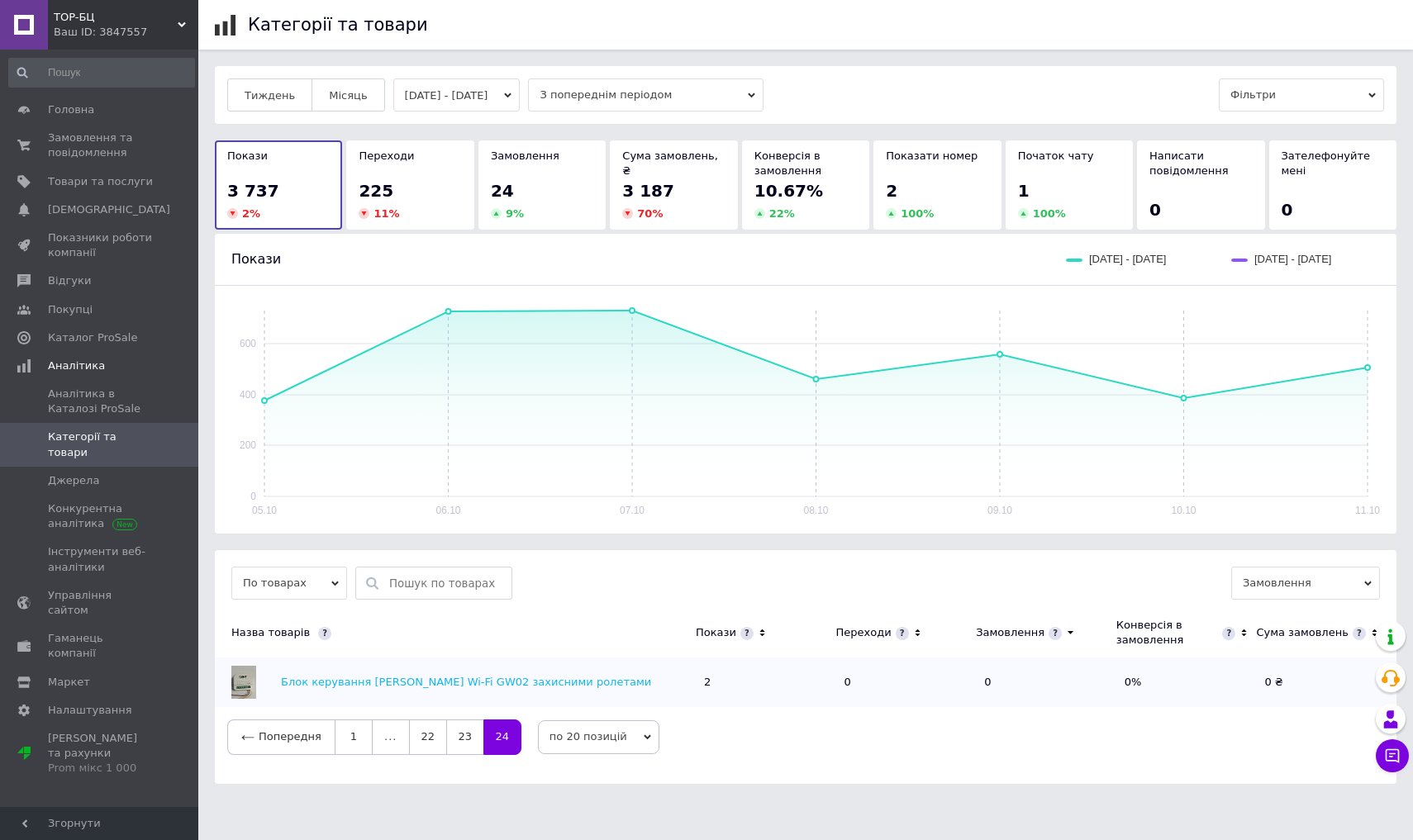
scroll to position [0, 0]
click at [458, 736] on link "23" at bounding box center [465, 737] width 37 height 35
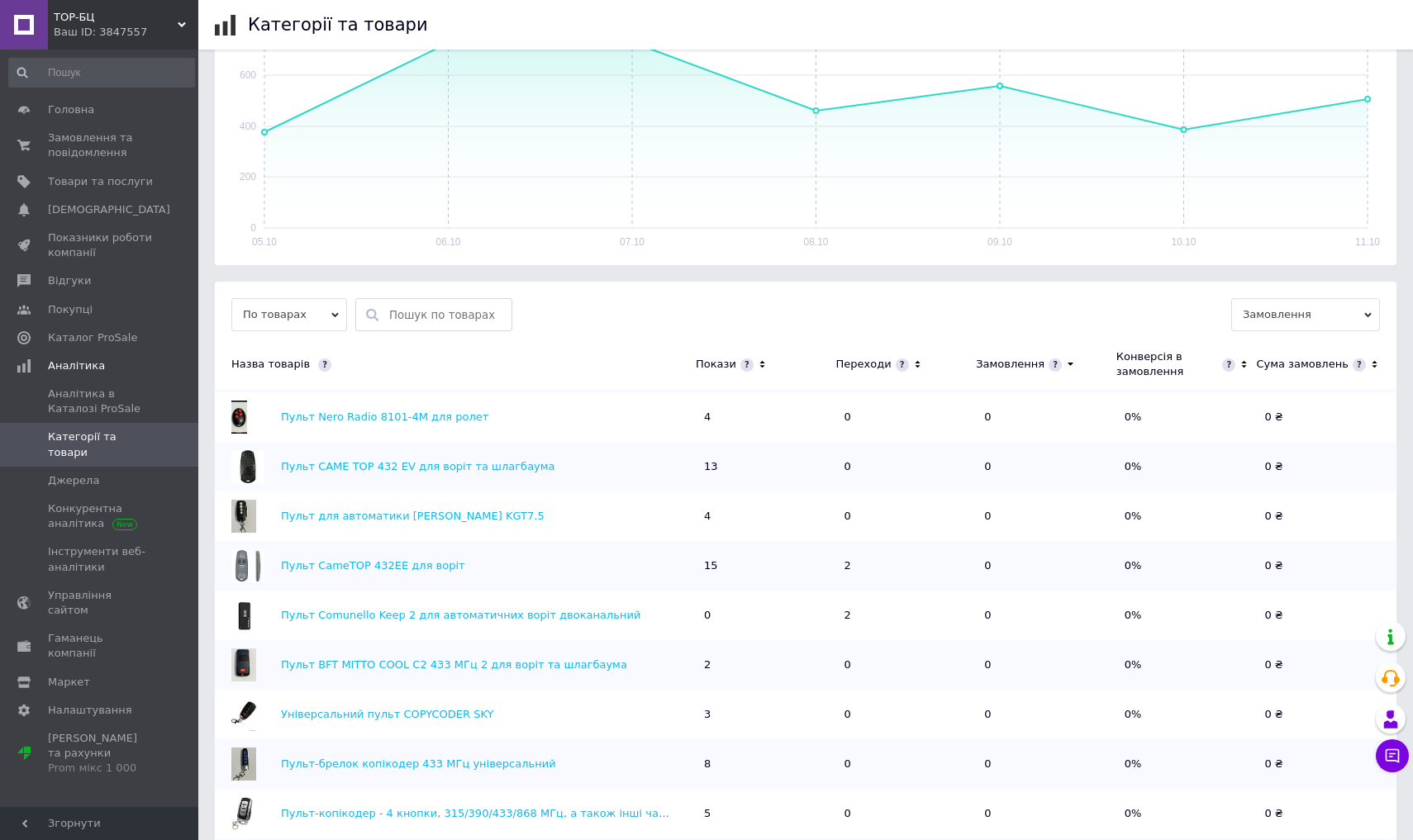
scroll to position [147, 0]
click at [559, 613] on link "Пульт Comunello Keep 2 для автоматичних воріт двоканальний" at bounding box center [461, 612] width 360 height 13
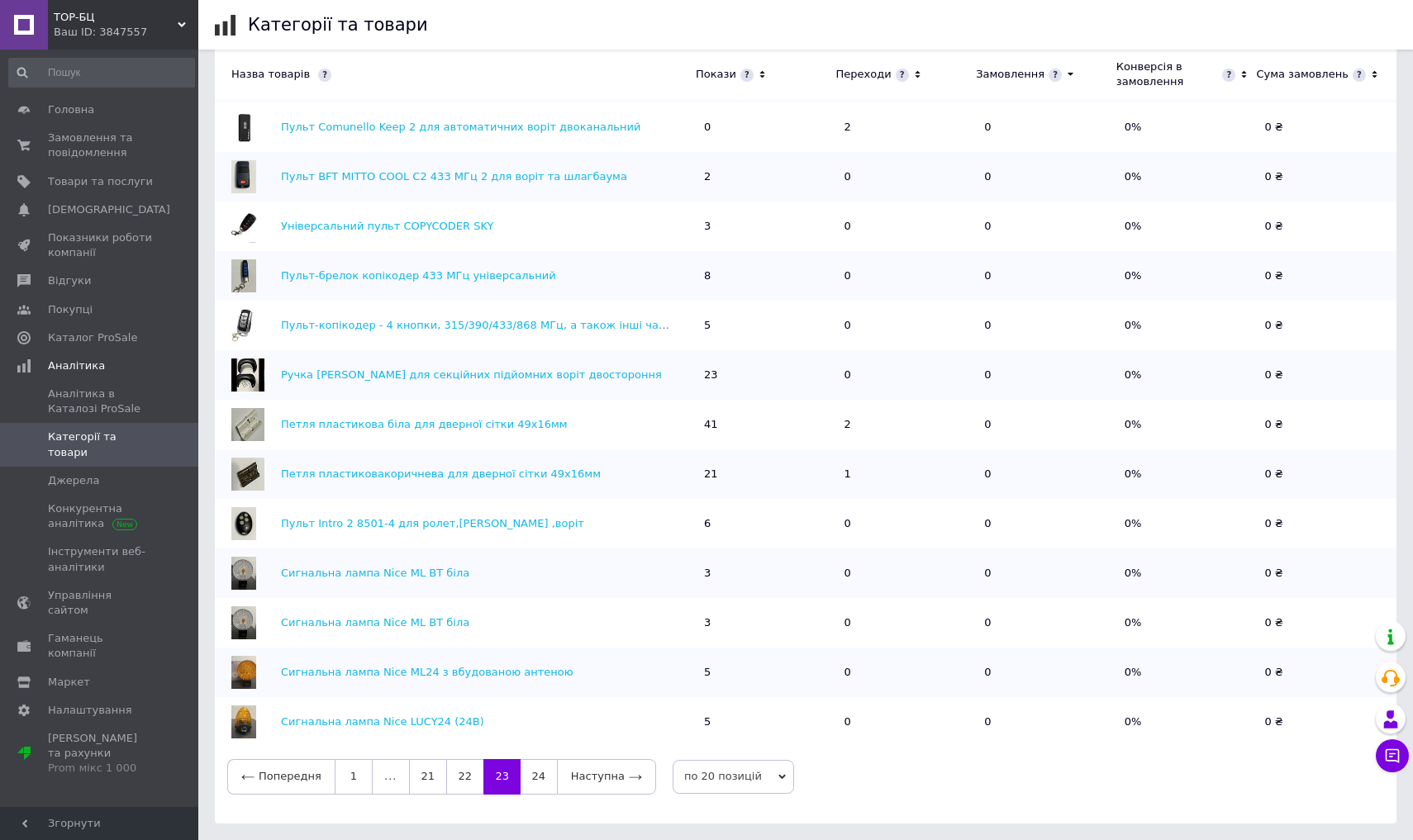
scroll to position [593, 0]
click at [462, 767] on link "22" at bounding box center [465, 777] width 37 height 35
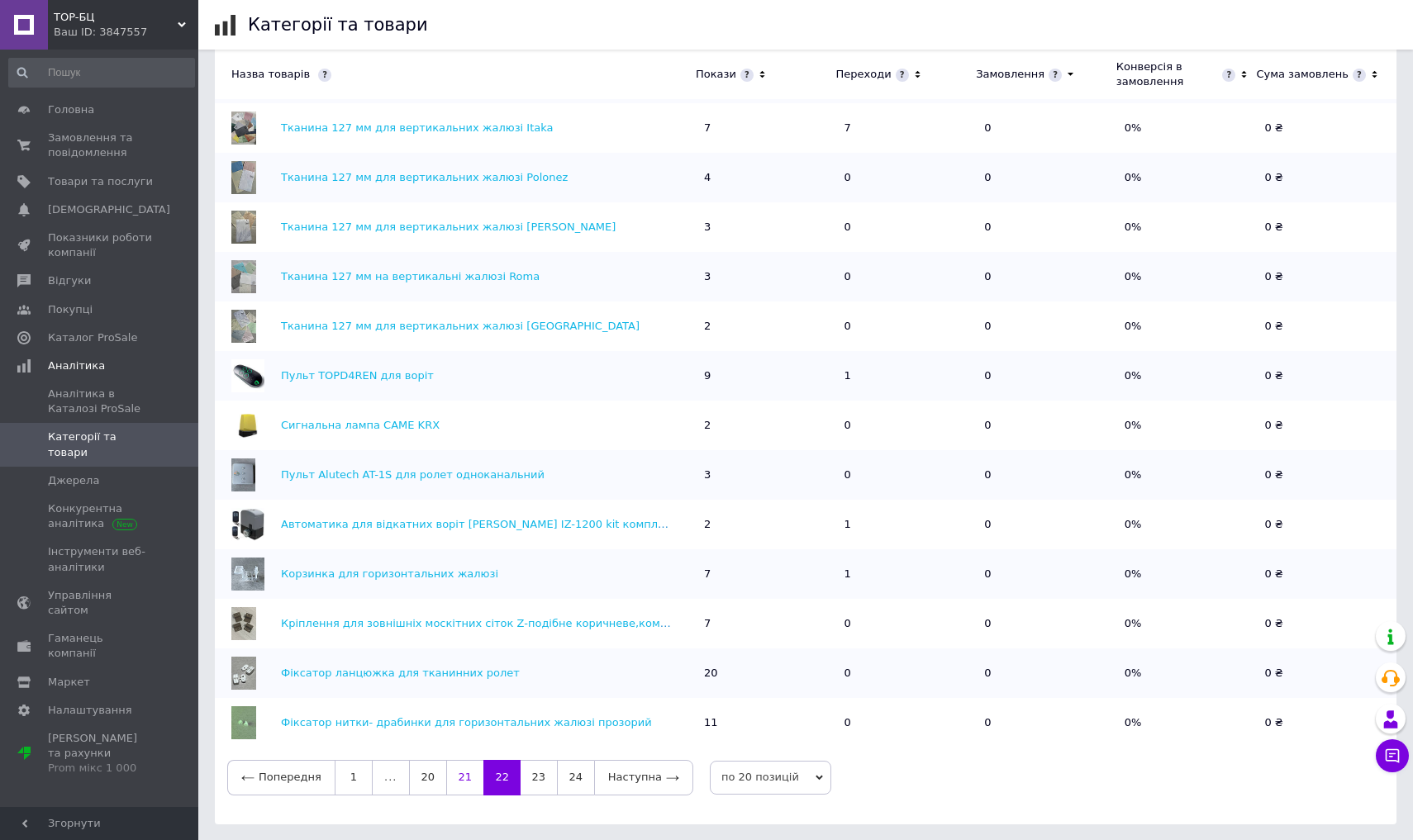
click at [460, 767] on link "21" at bounding box center [465, 777] width 37 height 35
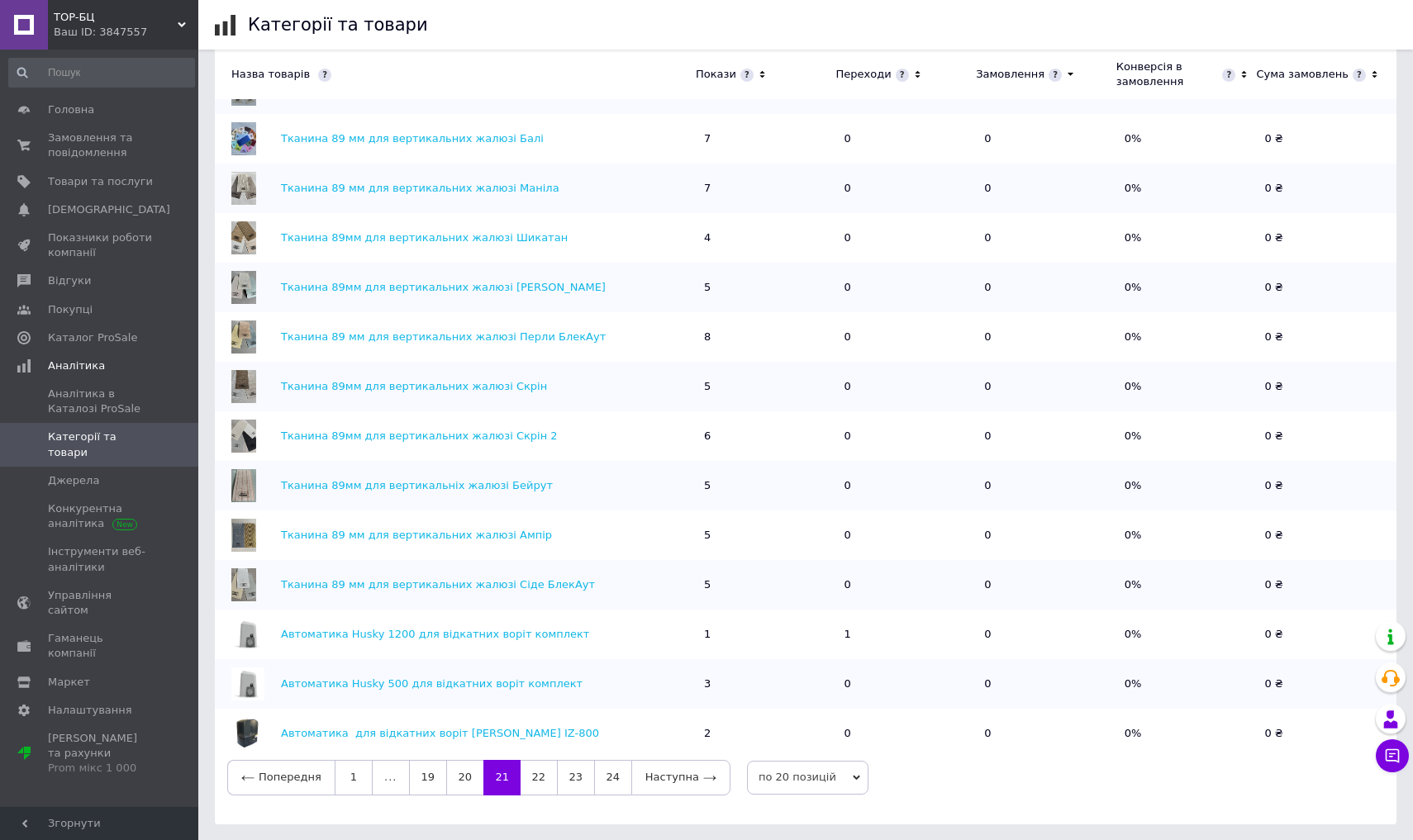
scroll to position [0, 0]
click at [458, 767] on link "20" at bounding box center [465, 777] width 37 height 35
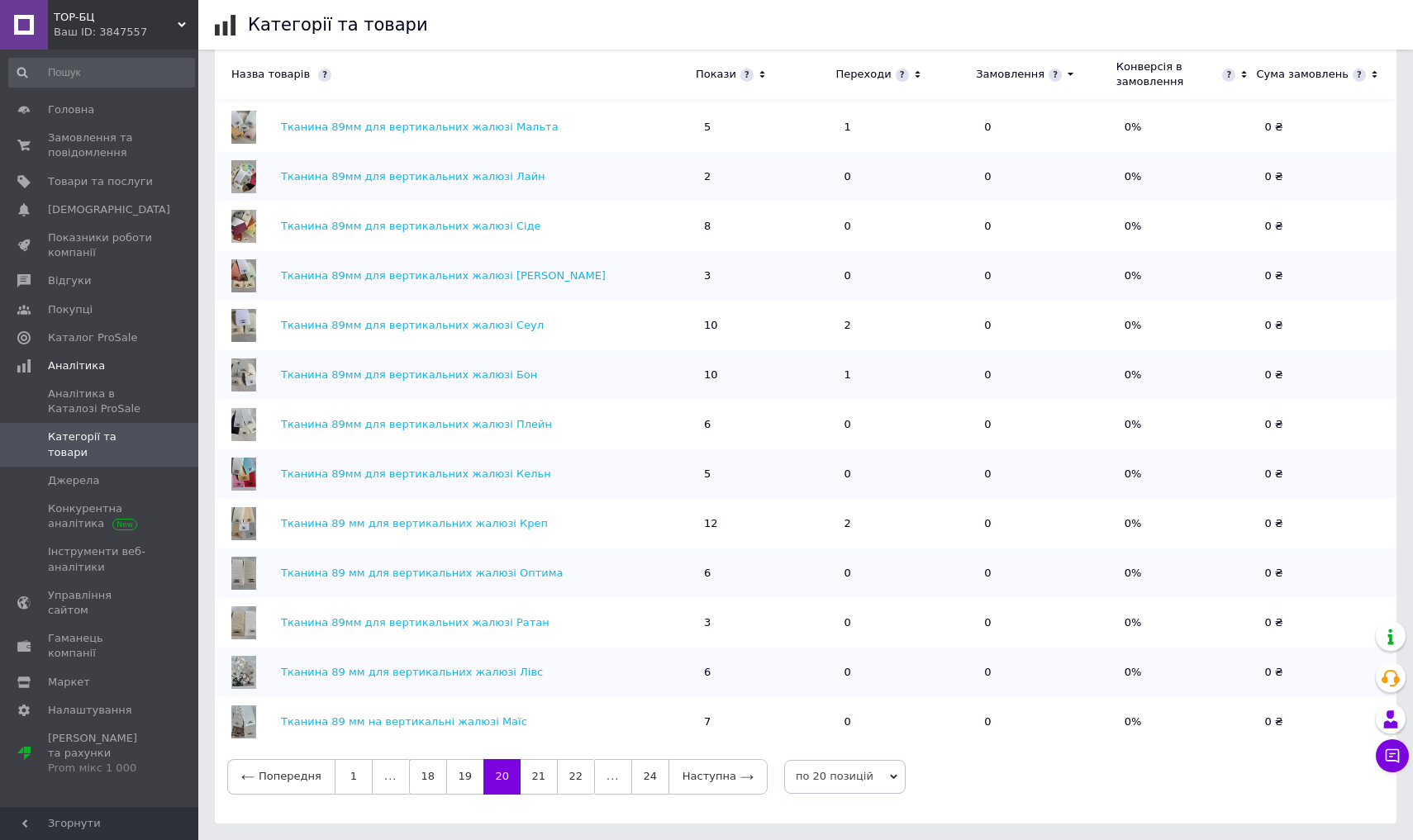
scroll to position [593, 0]
click at [458, 767] on link "19" at bounding box center [465, 777] width 37 height 35
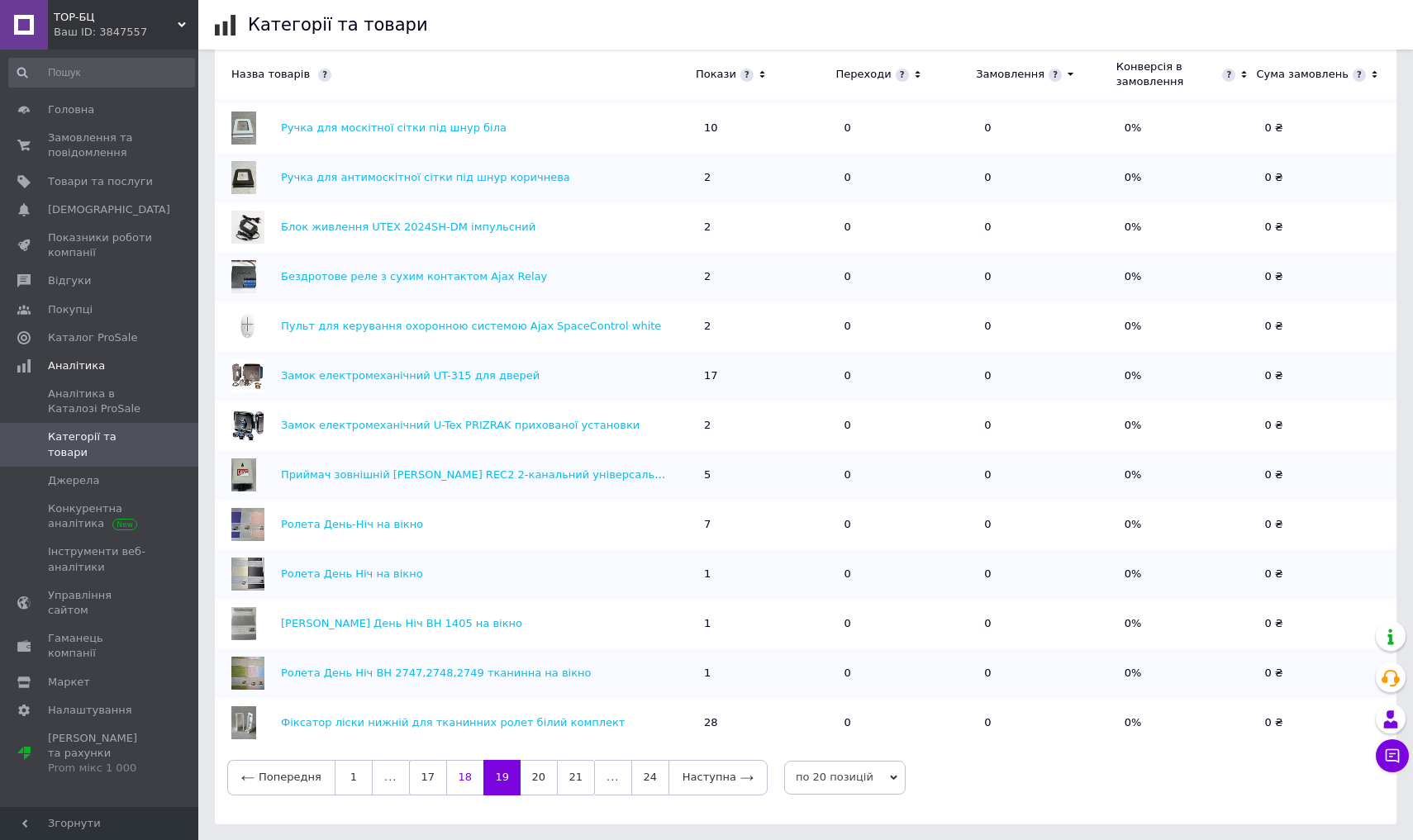
click at [452, 767] on link "18" at bounding box center [465, 777] width 37 height 35
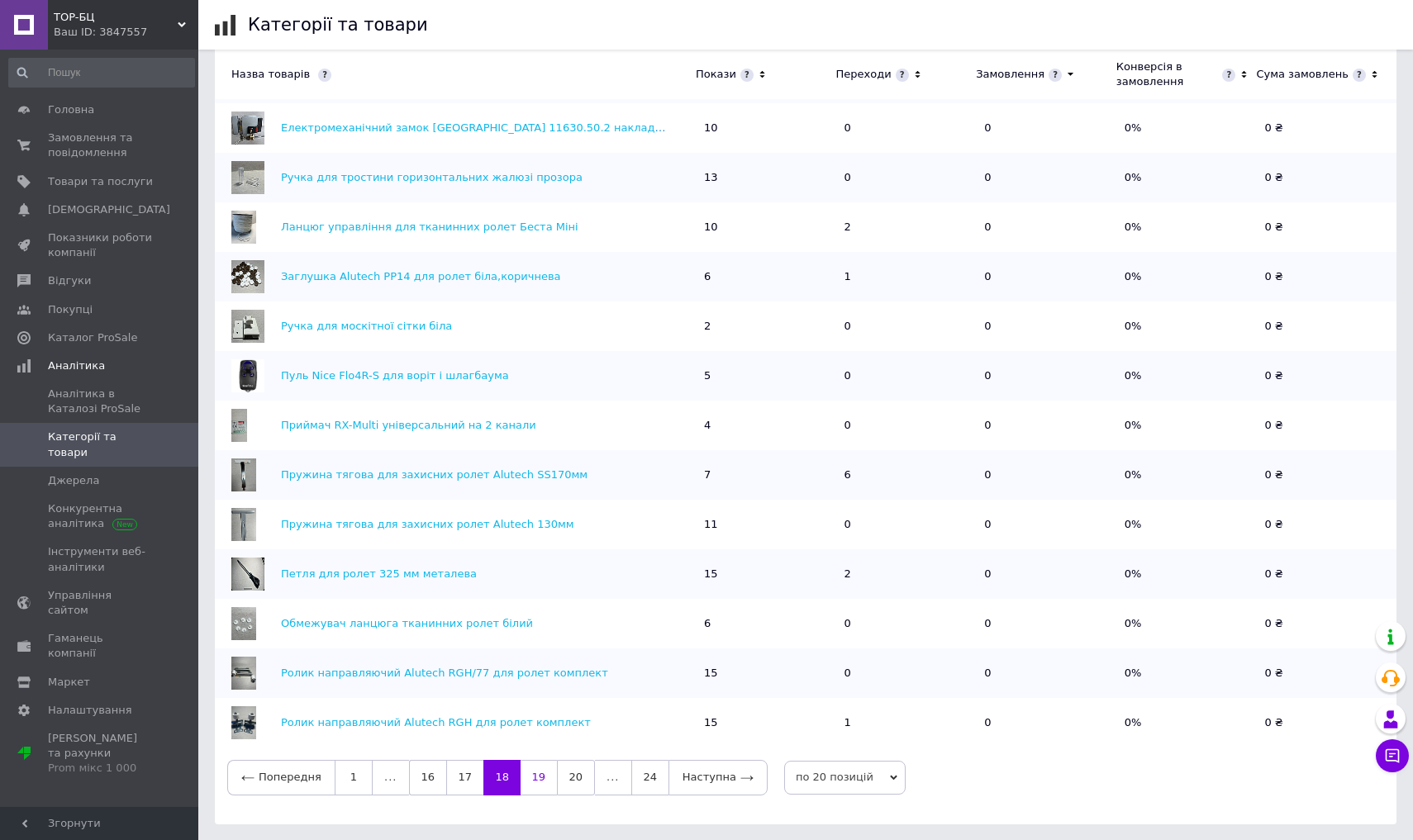
scroll to position [308, 0]
click at [463, 767] on link "17" at bounding box center [465, 777] width 37 height 35
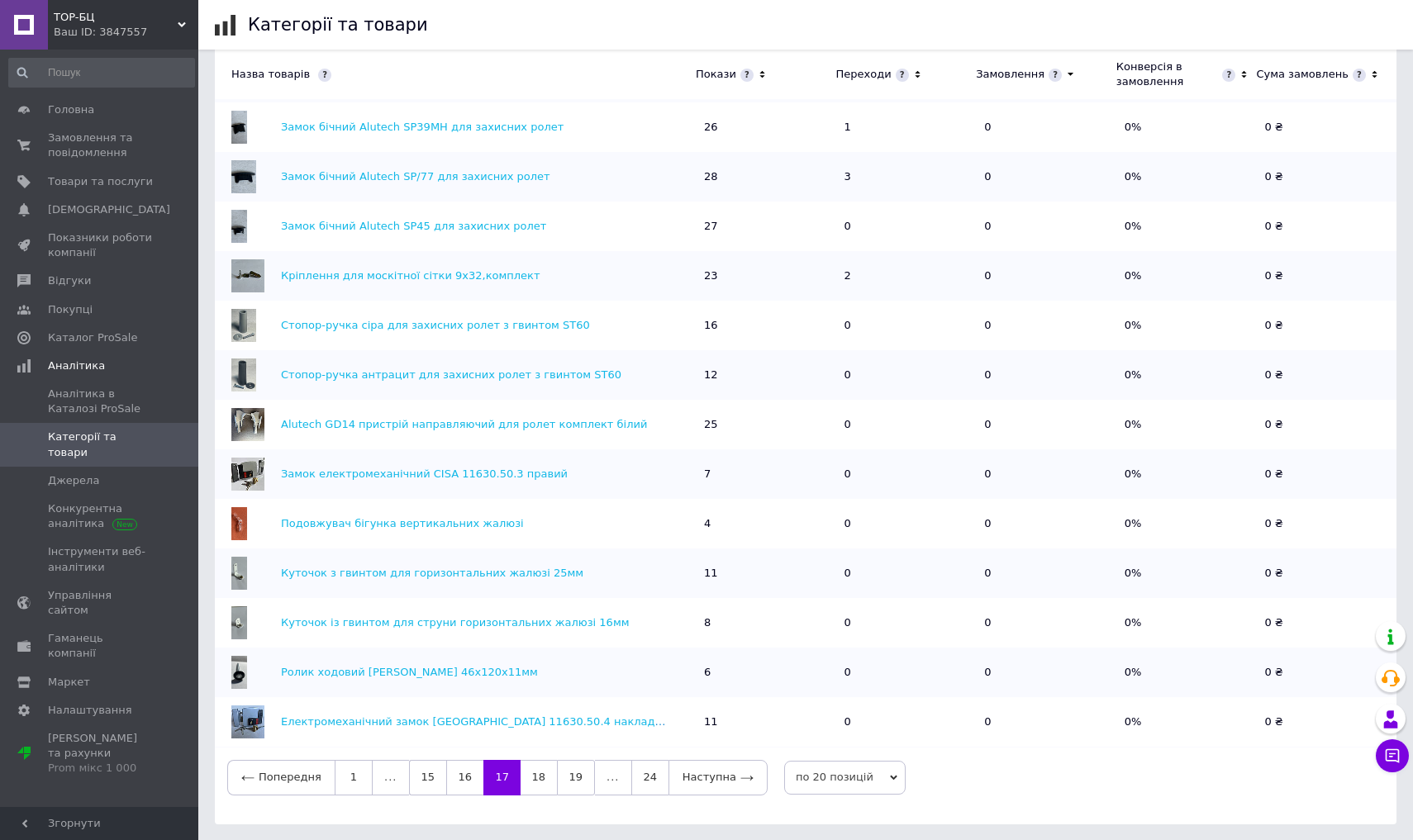
scroll to position [0, 0]
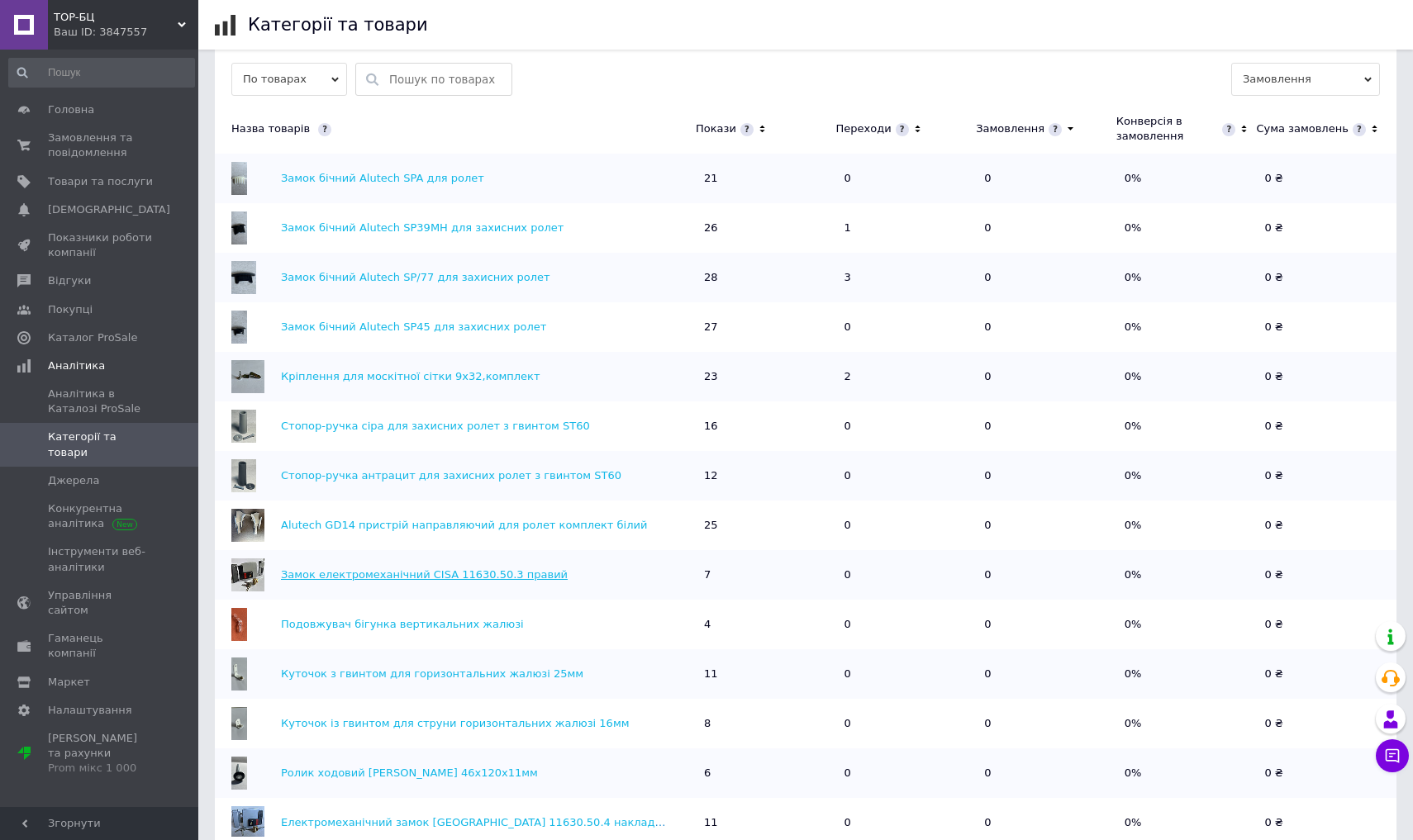
click at [521, 569] on link "Замок електромеханічний CISA 11630.50.3 правий" at bounding box center [424, 574] width 286 height 13
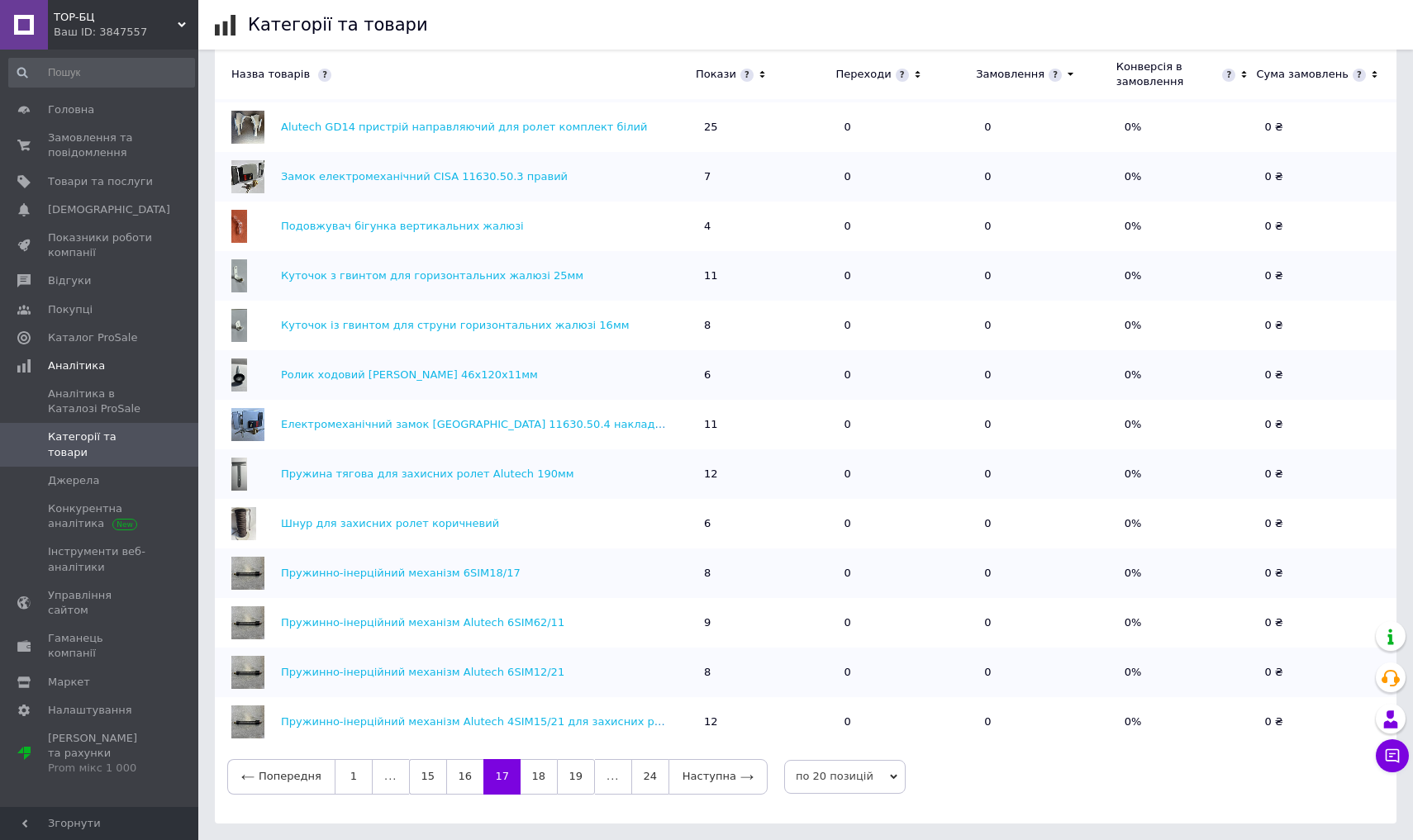
scroll to position [593, 0]
click at [461, 767] on link "16" at bounding box center [465, 777] width 37 height 35
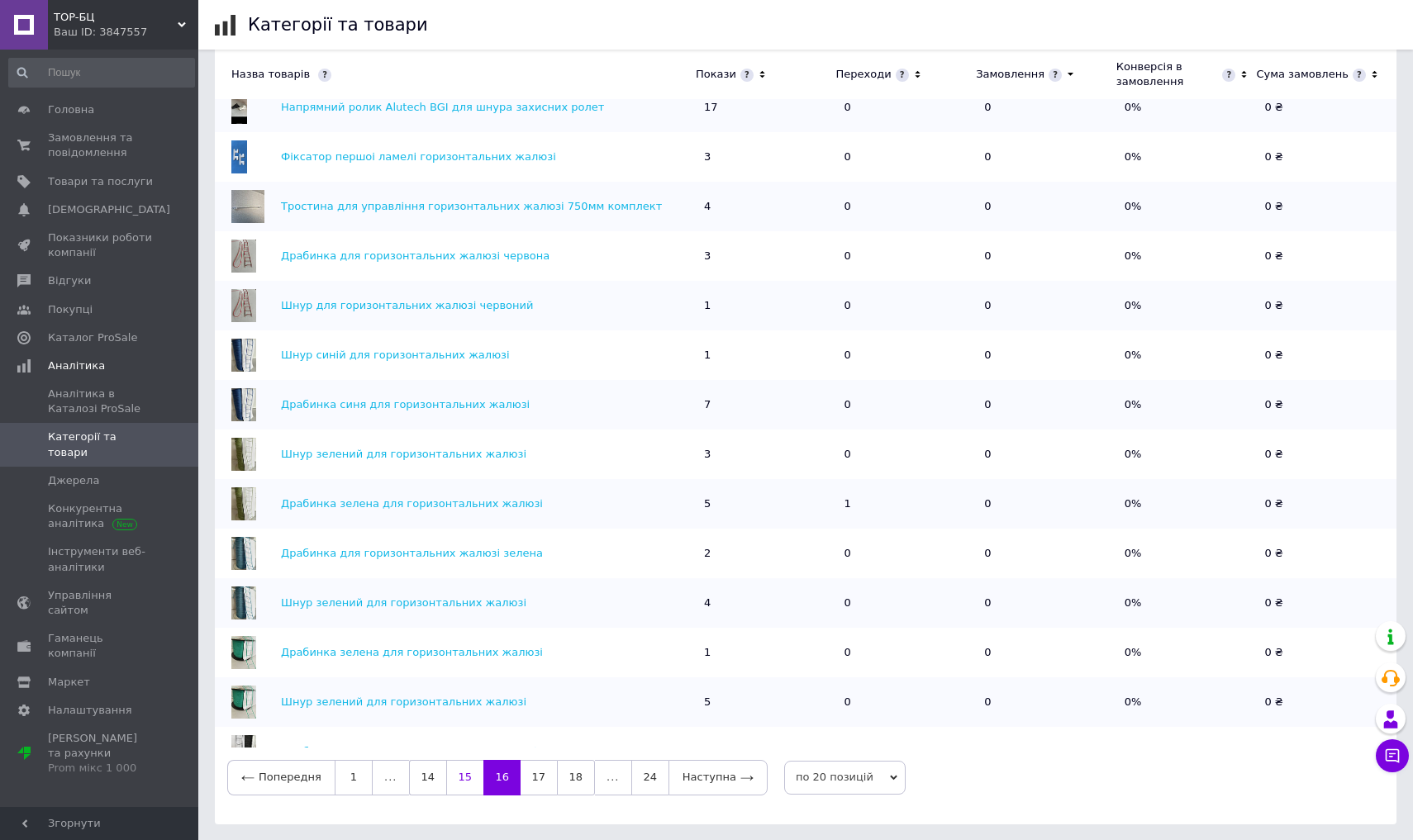
click at [461, 767] on link "15" at bounding box center [465, 777] width 37 height 35
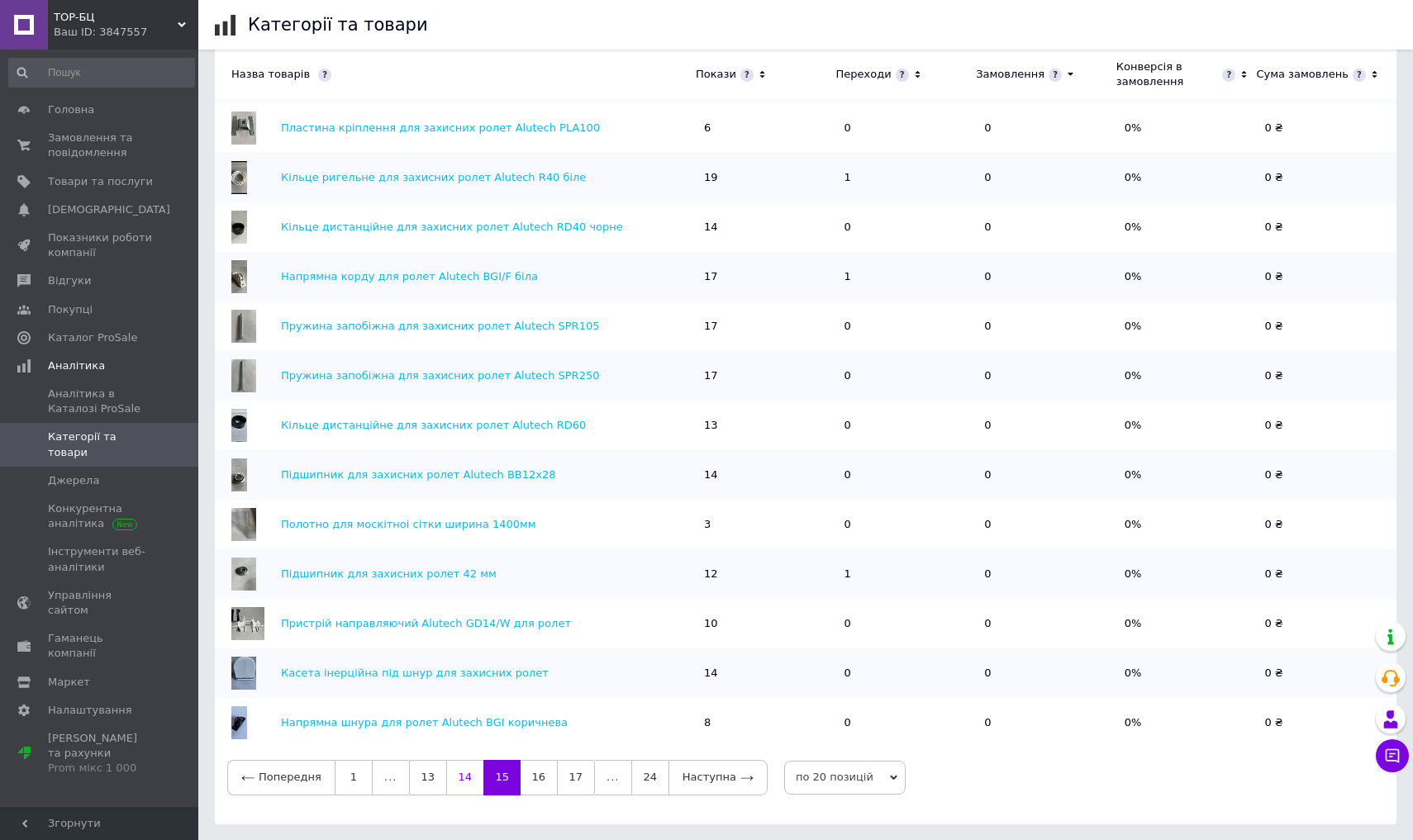
click at [452, 767] on link "14" at bounding box center [465, 777] width 37 height 35
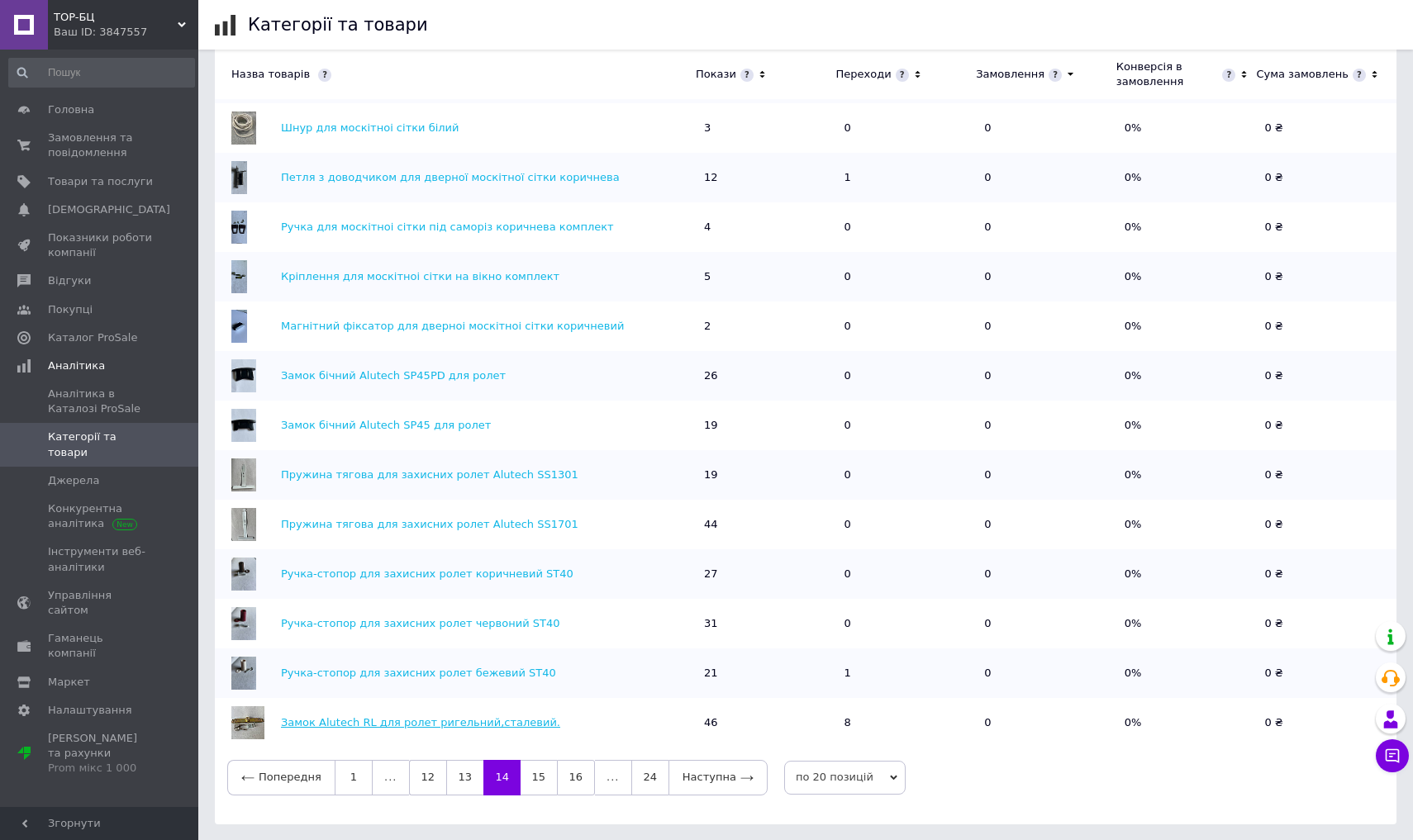
click at [463, 723] on link "Замок Alutech RL для ролет ригельний,сталевий." at bounding box center [421, 722] width 279 height 13
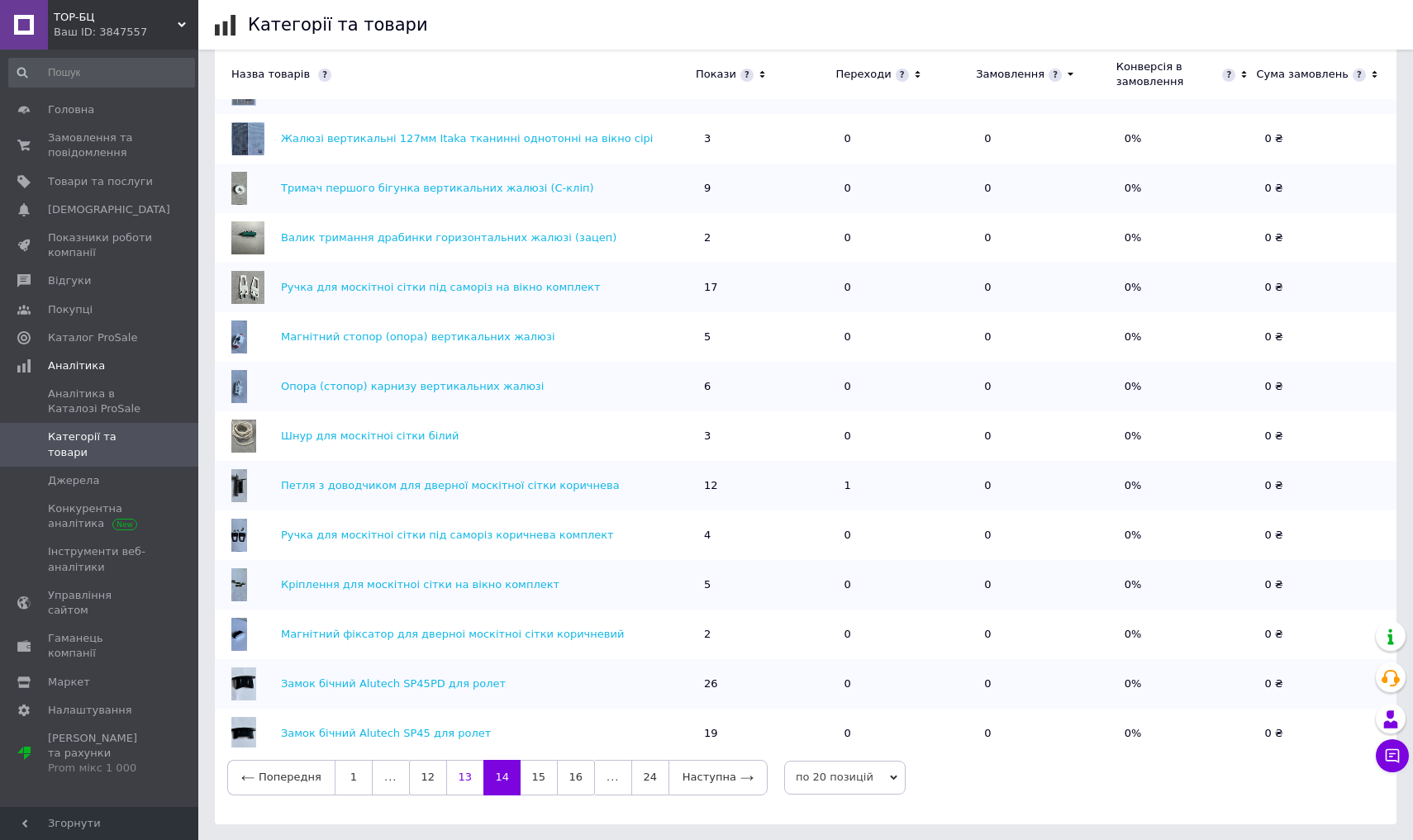
click at [458, 767] on link "13" at bounding box center [465, 777] width 37 height 35
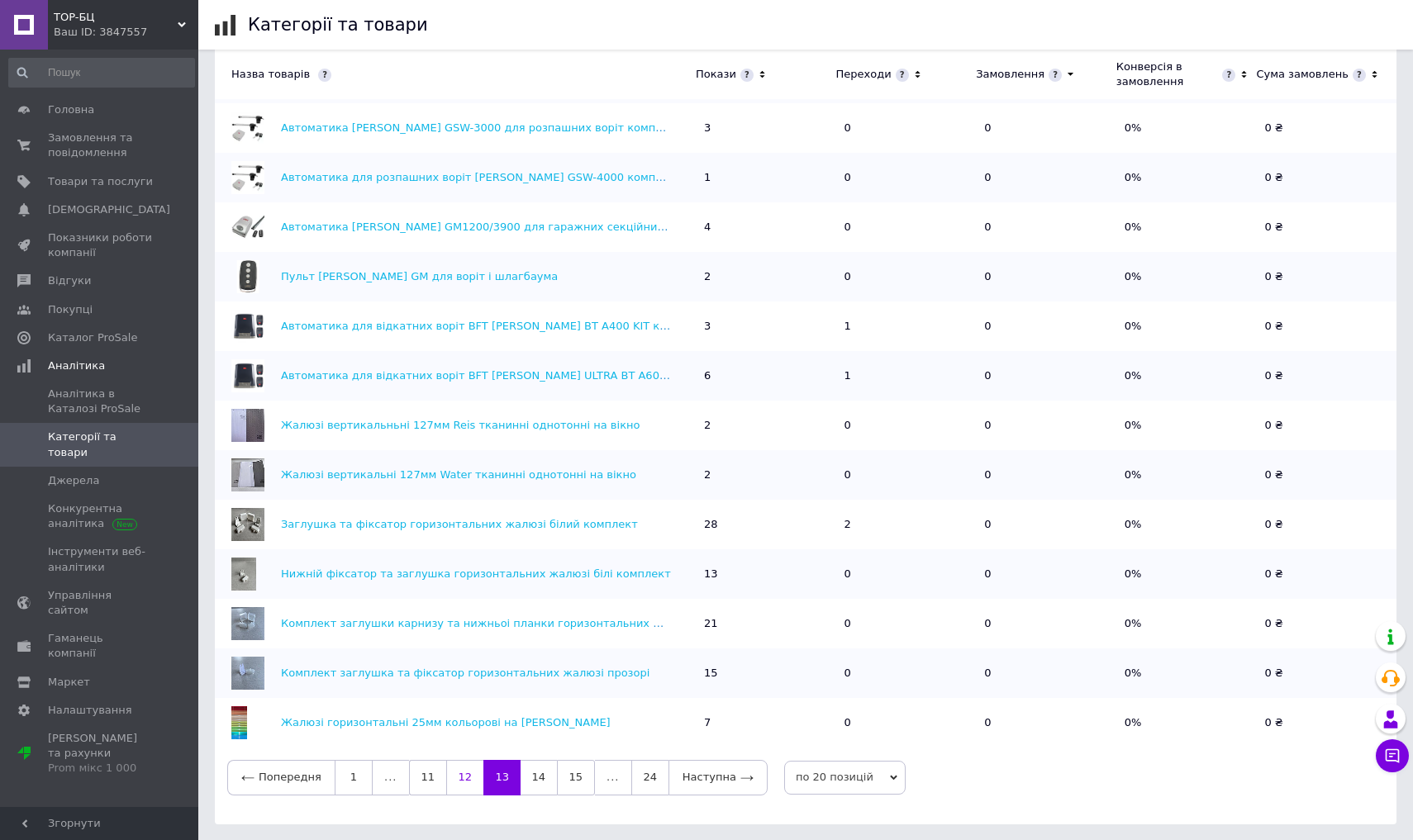
click at [464, 767] on link "12" at bounding box center [465, 777] width 37 height 35
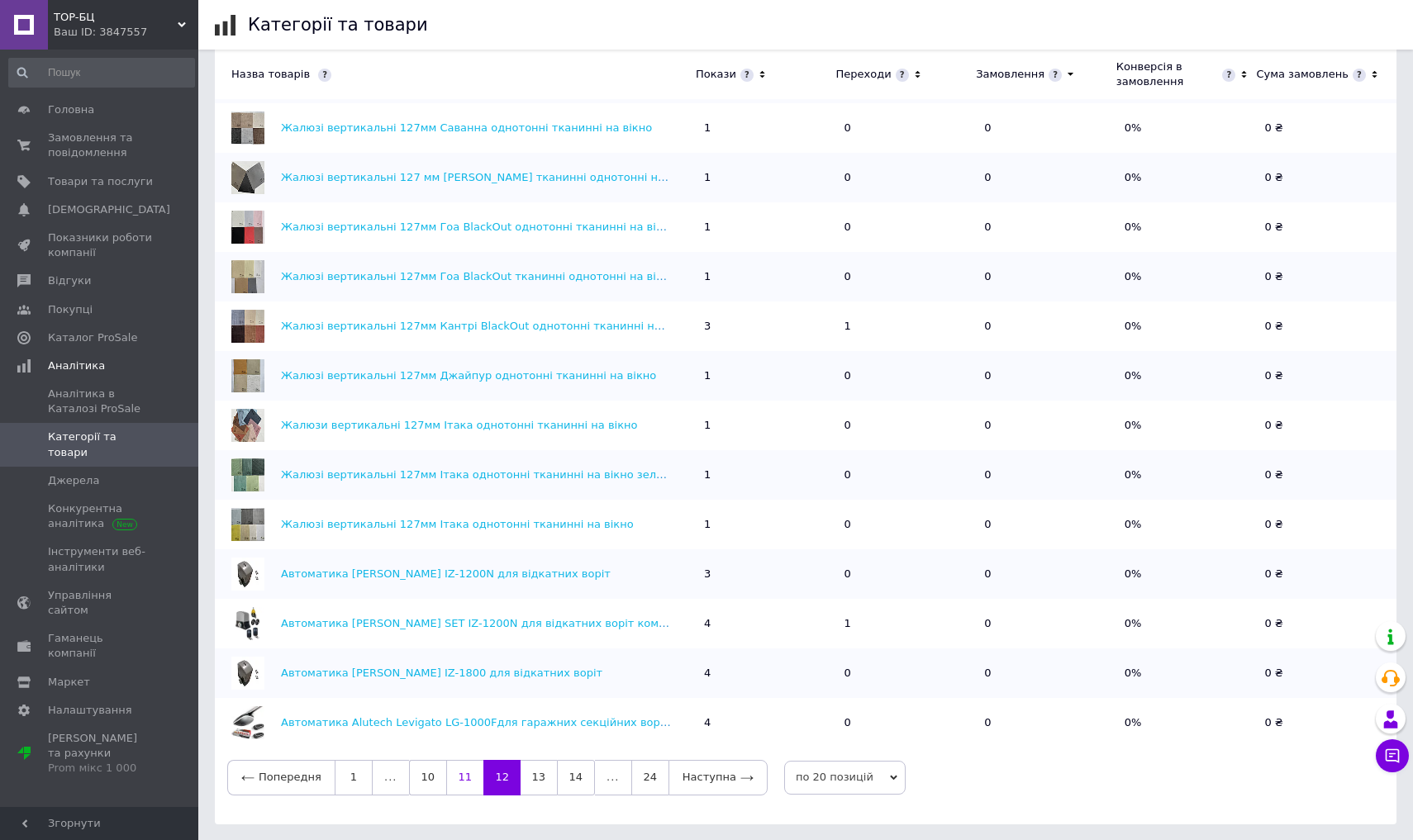
scroll to position [308, 0]
click at [460, 767] on link "11" at bounding box center [465, 777] width 37 height 35
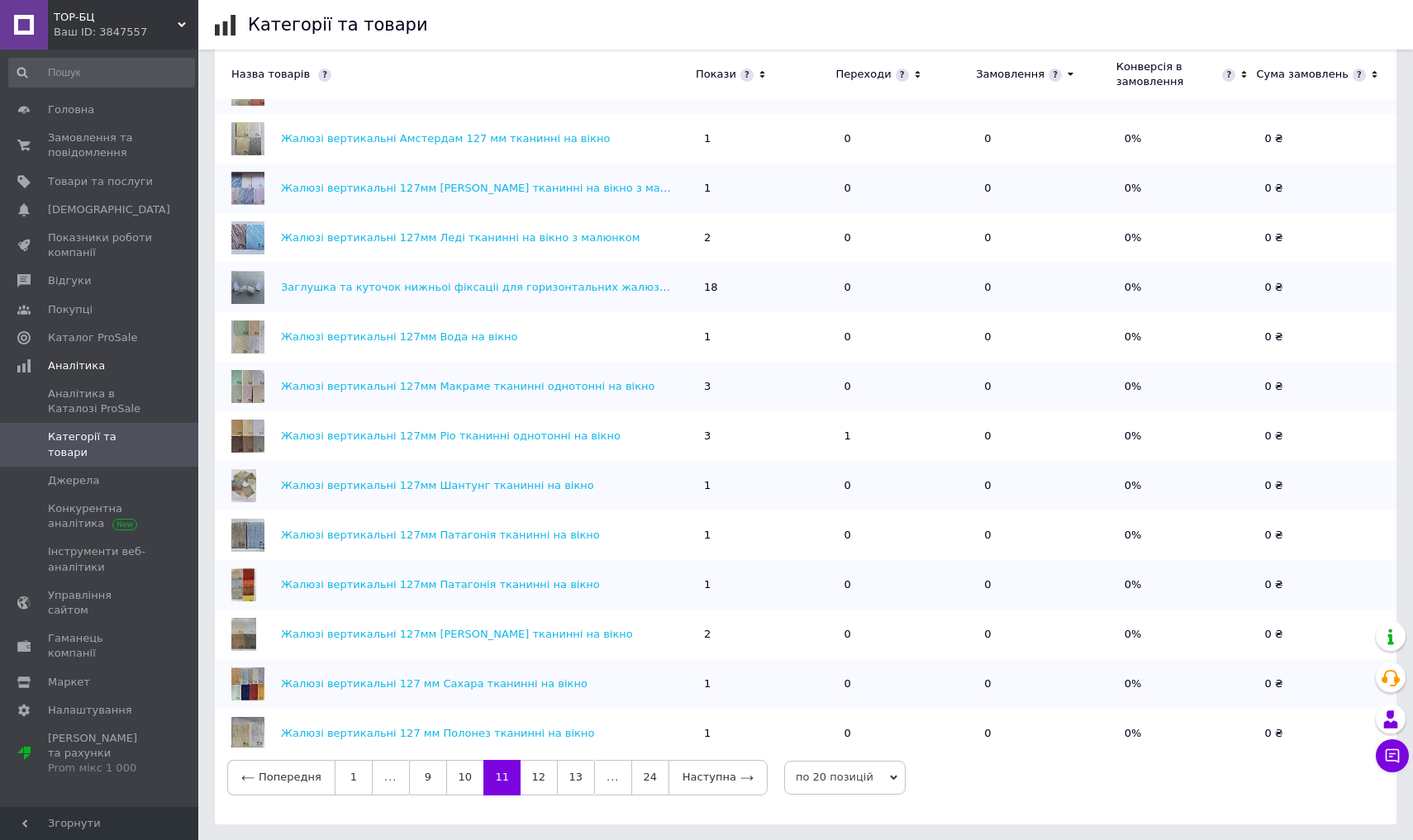
scroll to position [0, 0]
click at [460, 767] on link "10" at bounding box center [465, 777] width 37 height 35
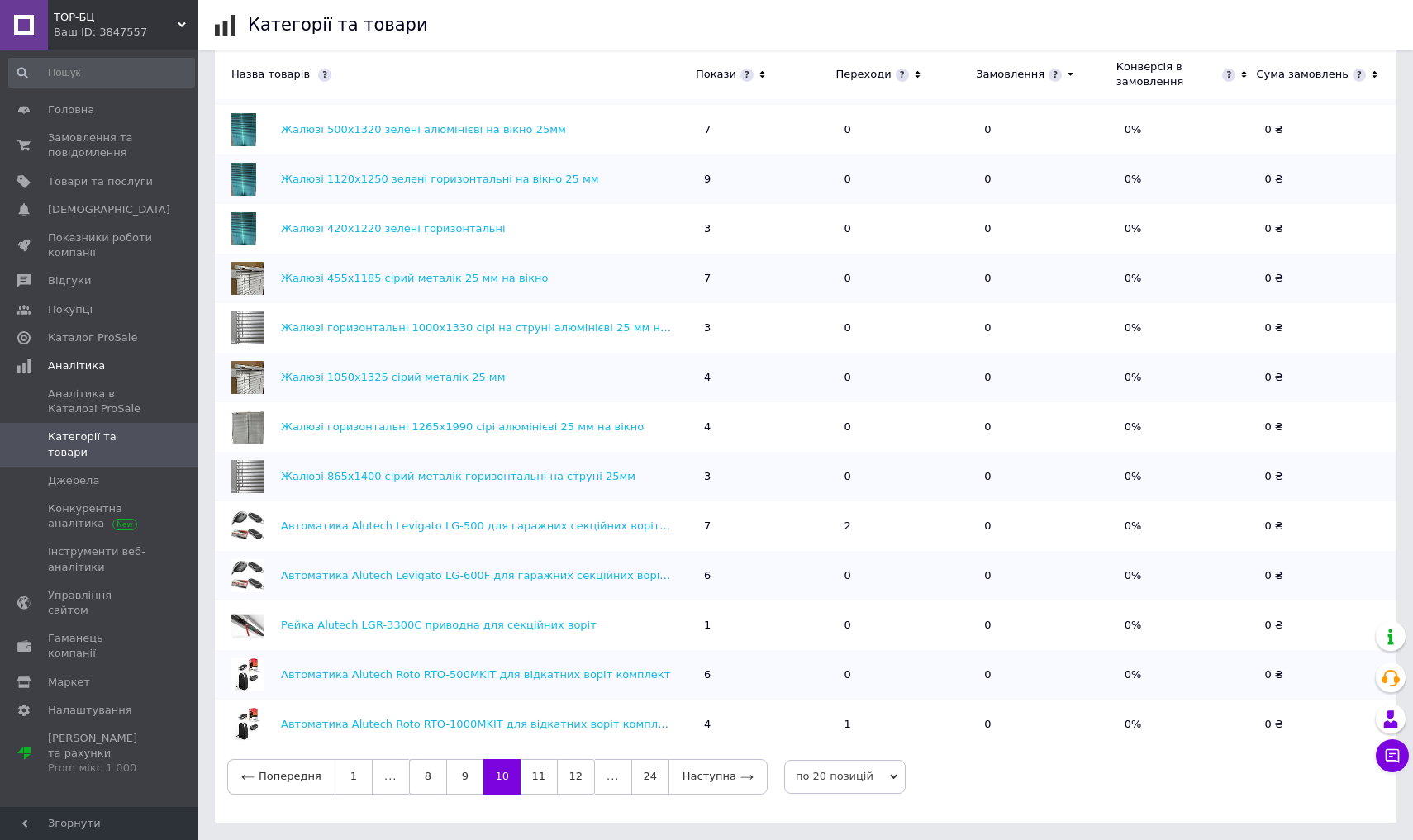
scroll to position [593, 0]
click at [459, 767] on link "9" at bounding box center [465, 777] width 37 height 35
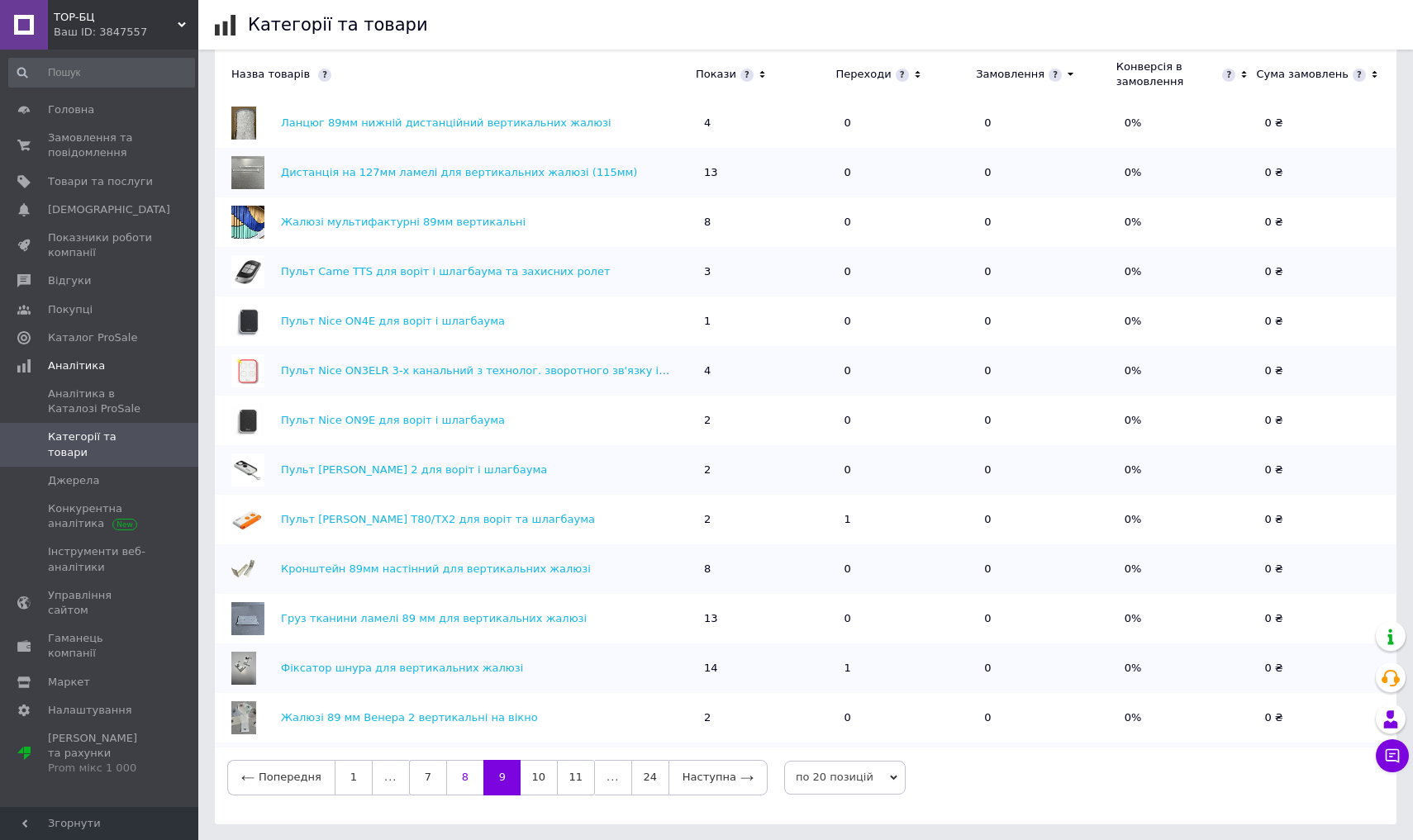
click at [462, 767] on link "8" at bounding box center [465, 777] width 37 height 35
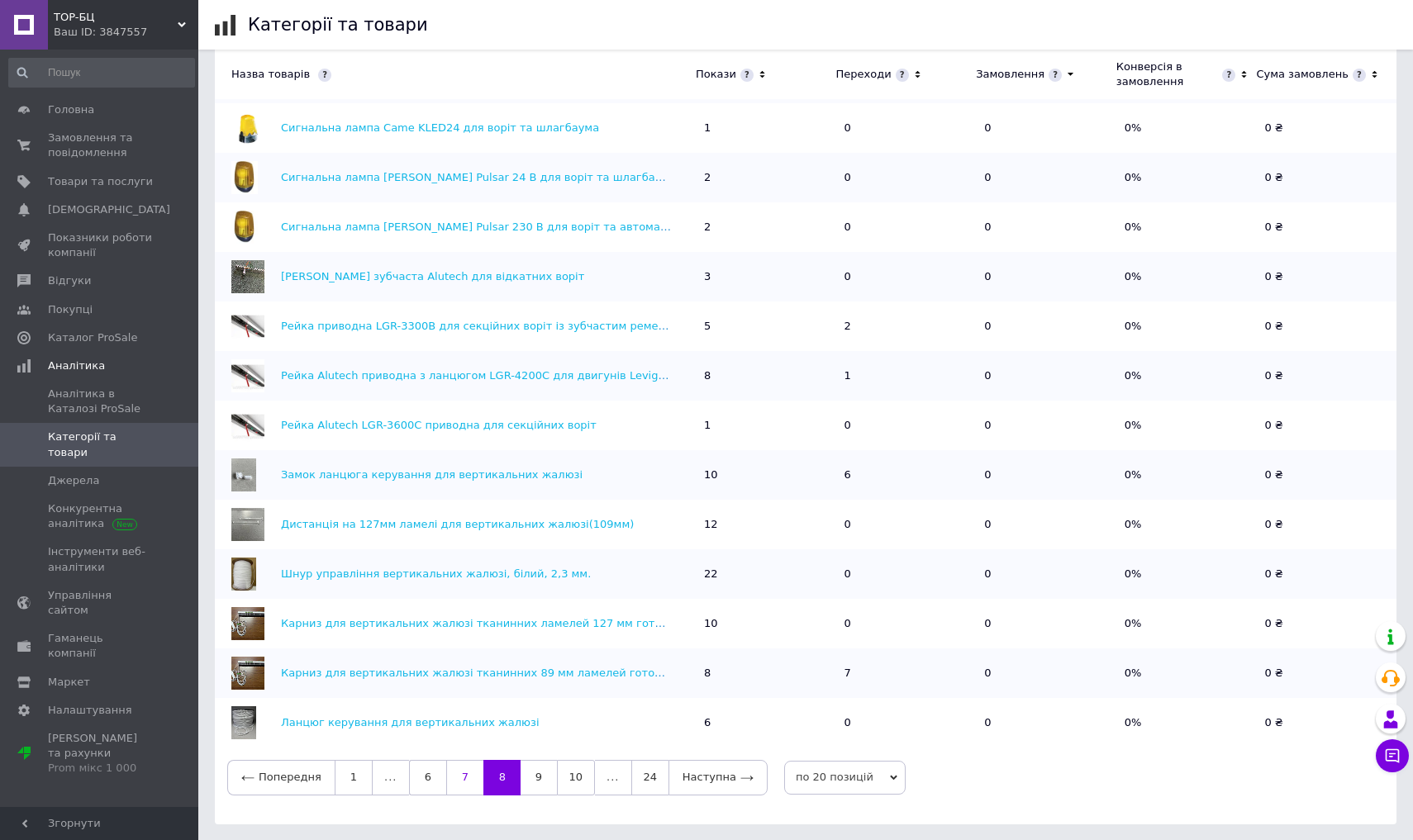
click at [465, 767] on link "7" at bounding box center [465, 777] width 37 height 35
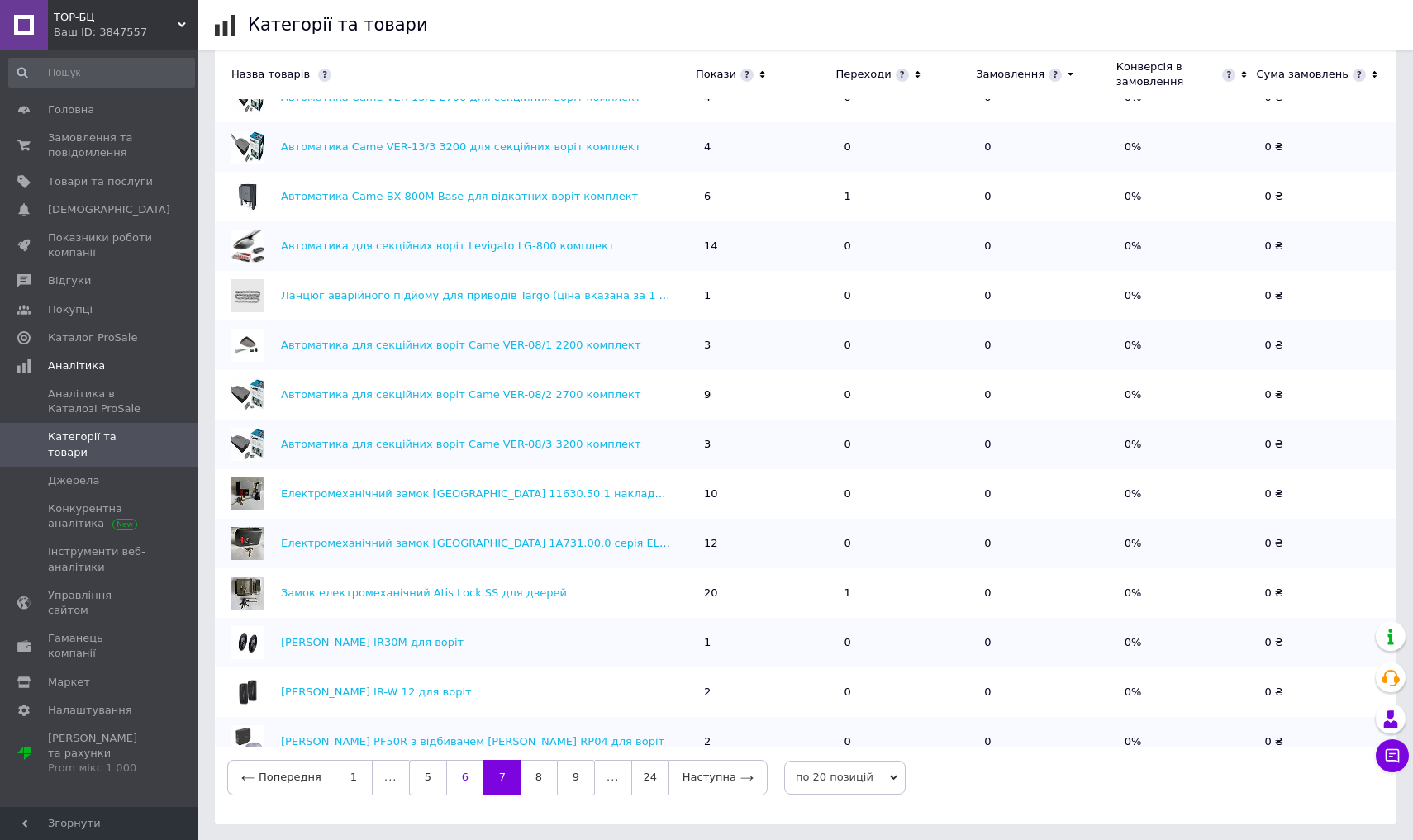
click at [461, 767] on link "6" at bounding box center [465, 777] width 37 height 35
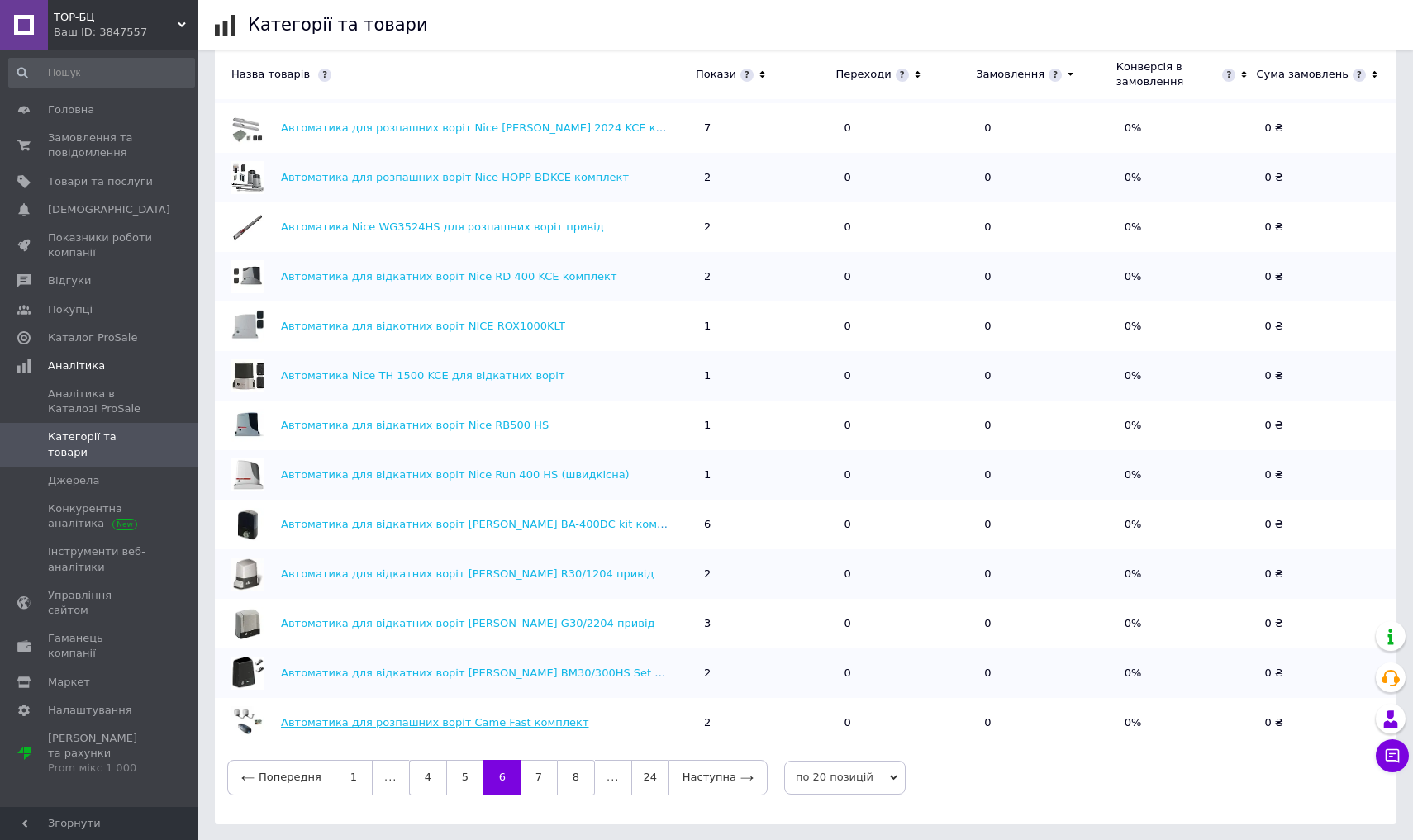
scroll to position [308, 0]
click at [459, 767] on link "5" at bounding box center [465, 777] width 37 height 35
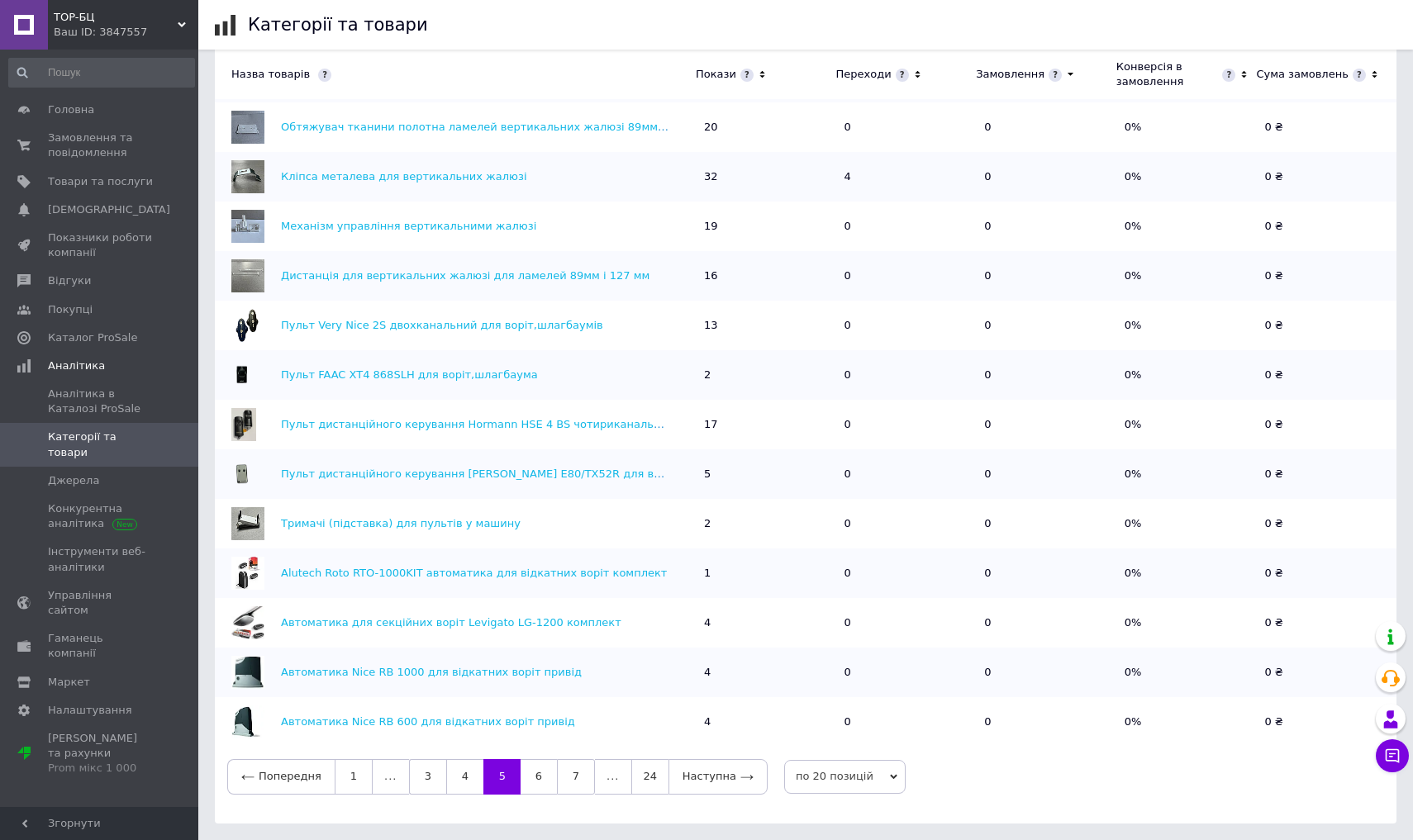
scroll to position [593, 0]
click at [458, 767] on link "4" at bounding box center [465, 777] width 37 height 35
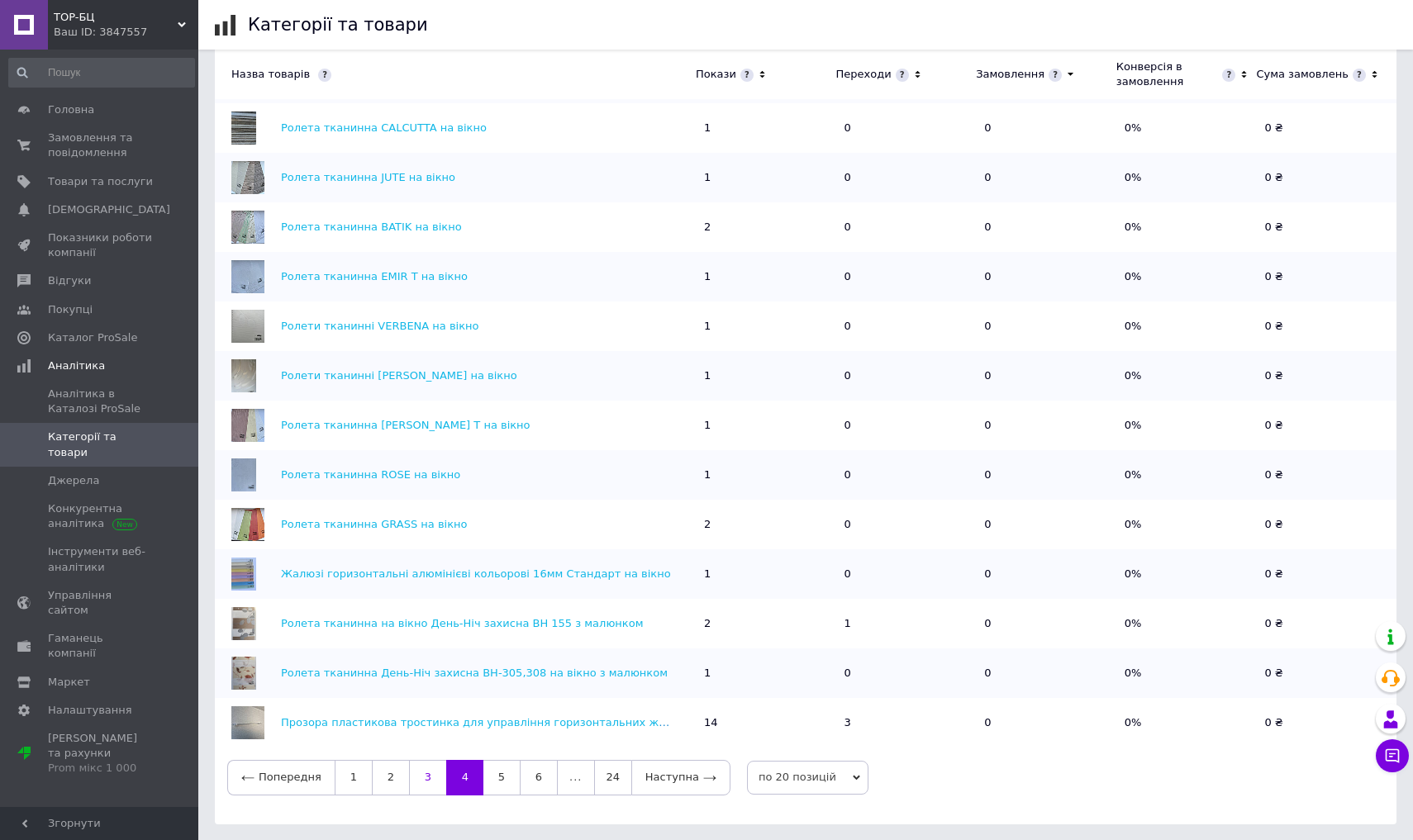
click at [429, 767] on link "3" at bounding box center [428, 777] width 37 height 35
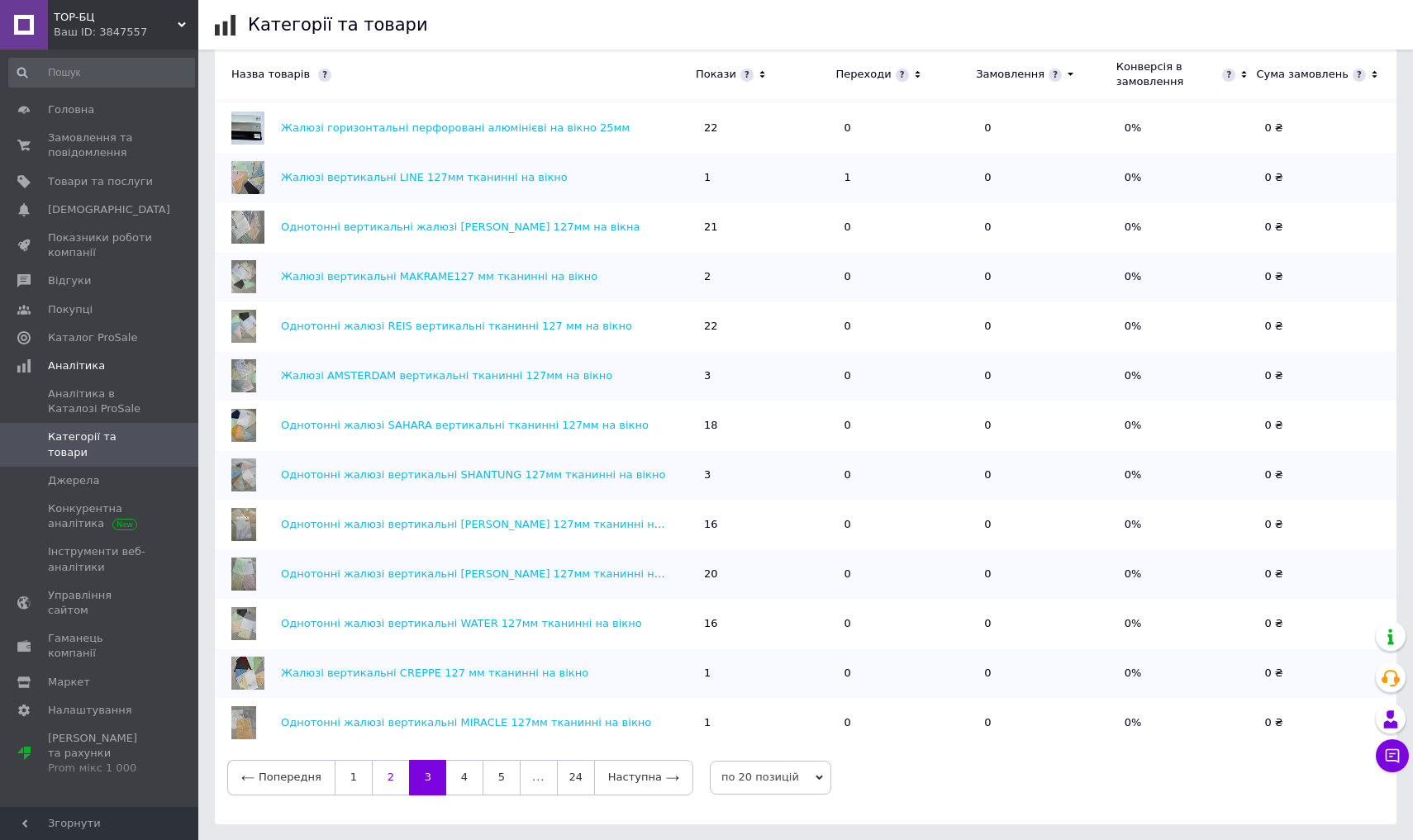
click at [380, 767] on link "2" at bounding box center [391, 777] width 37 height 35
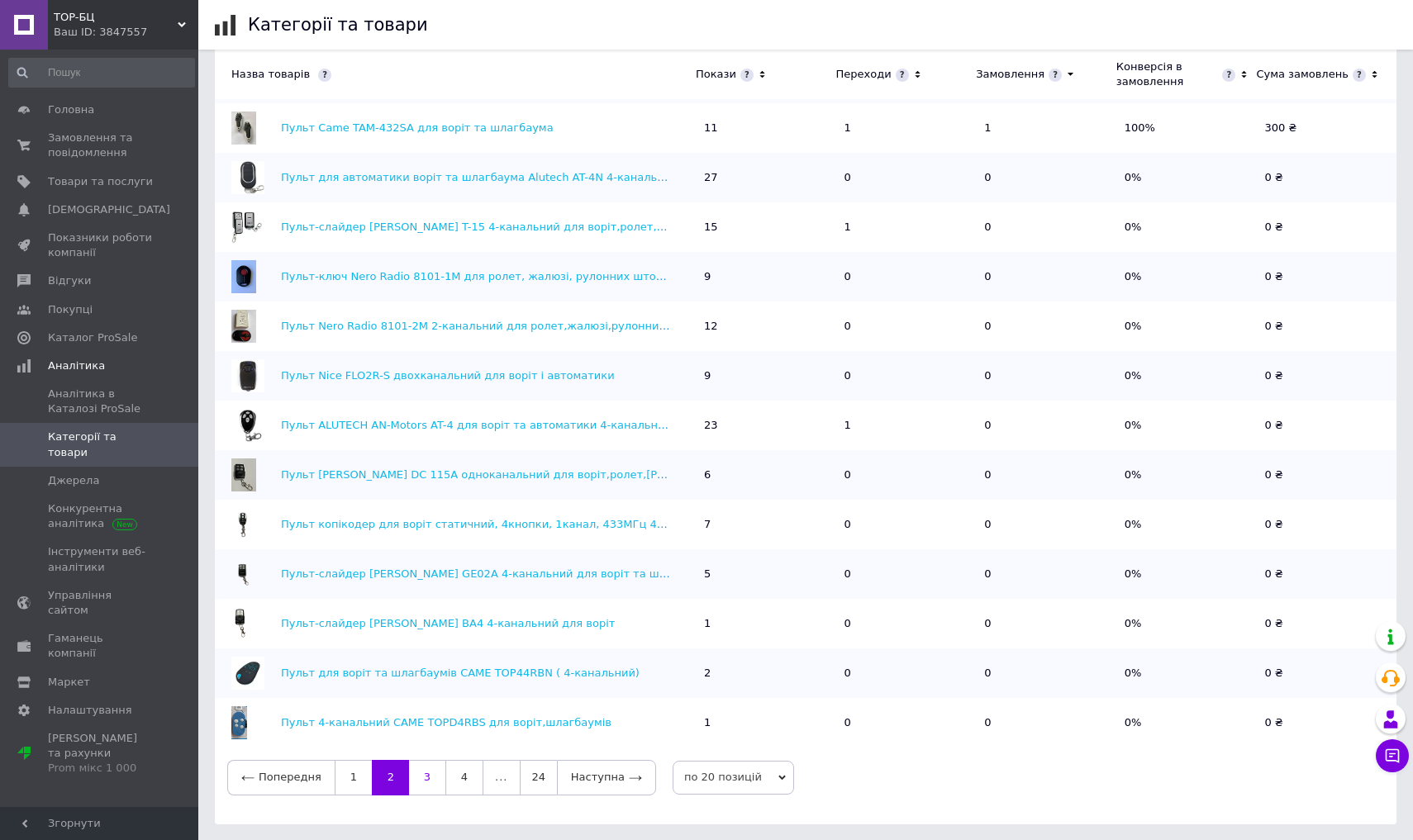
click at [419, 767] on link "3" at bounding box center [427, 777] width 36 height 35
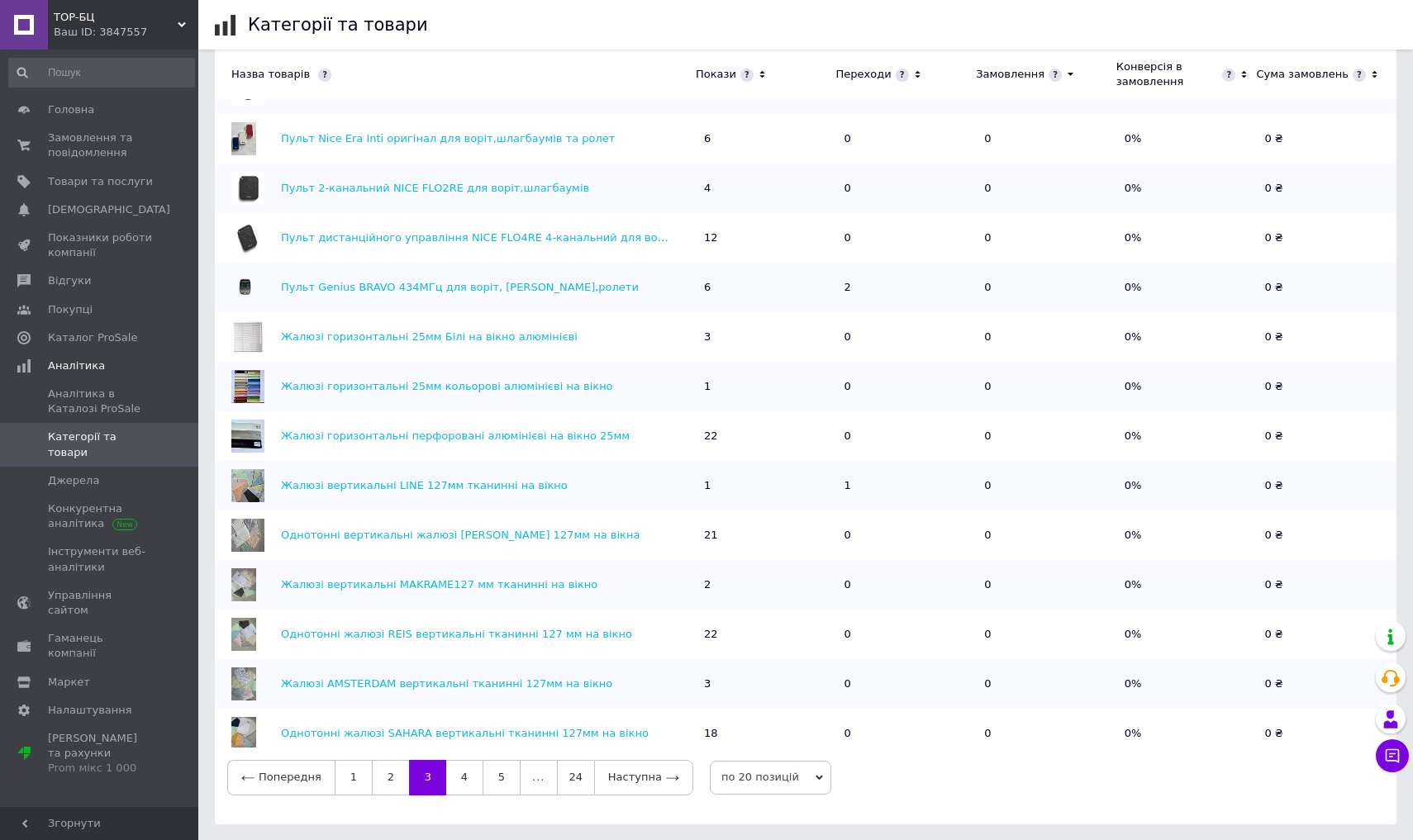
scroll to position [0, 0]
click at [384, 767] on link "2" at bounding box center [391, 777] width 37 height 35
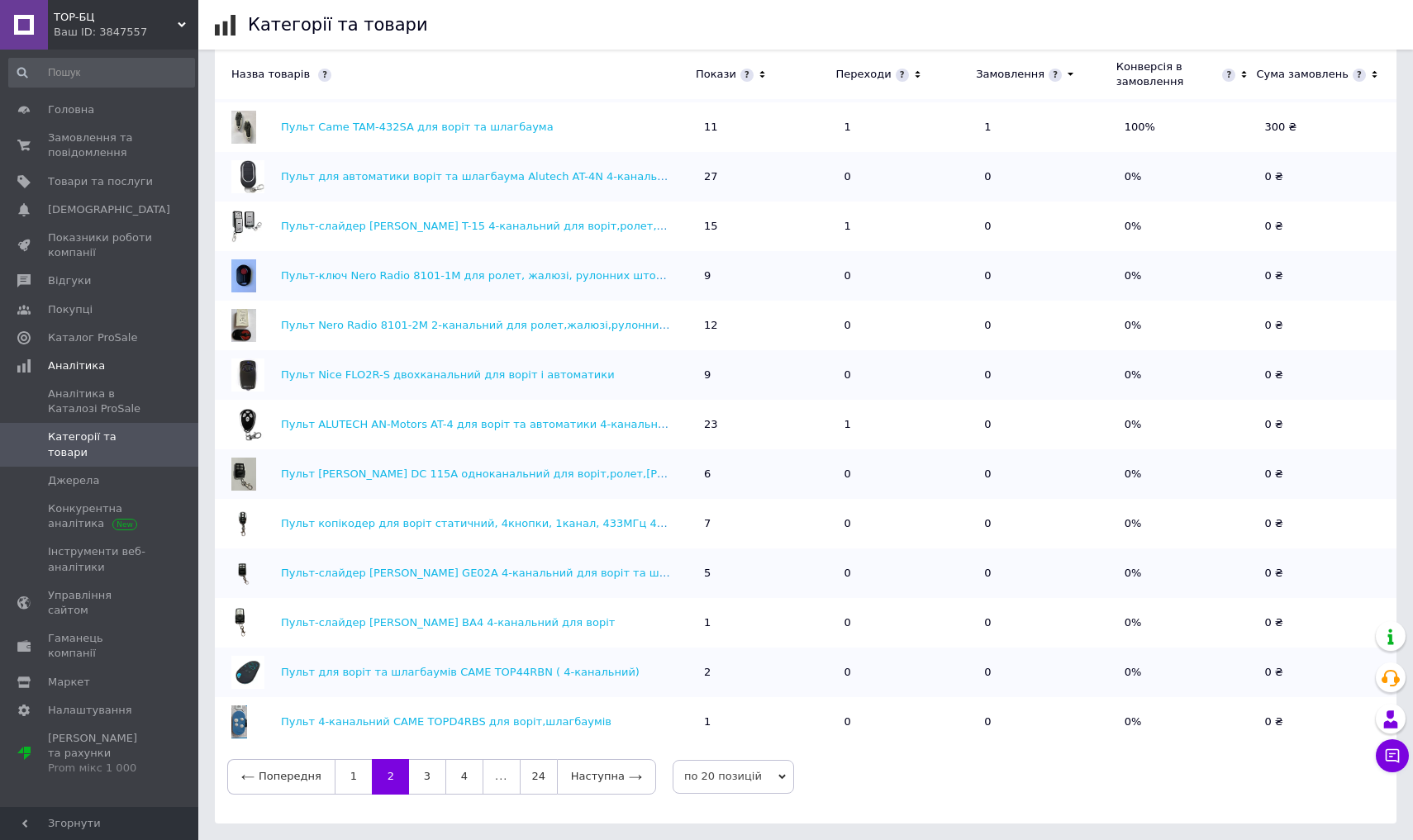
scroll to position [593, 0]
click at [350, 767] on link "1" at bounding box center [354, 777] width 37 height 35
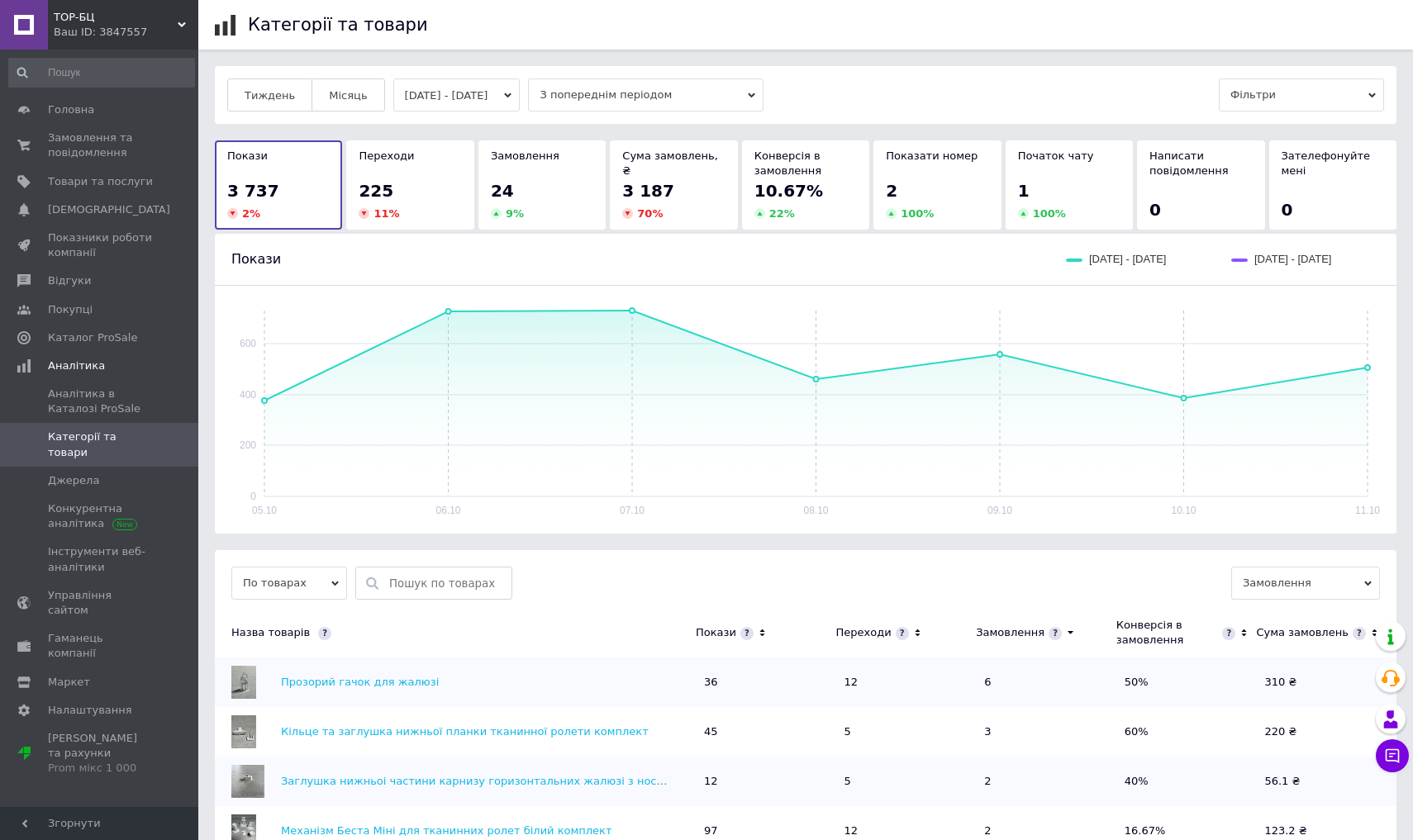
scroll to position [0, 0]
click at [115, 180] on span "Товари та послуги" at bounding box center [100, 181] width 105 height 15
